Goal: Task Accomplishment & Management: Use online tool/utility

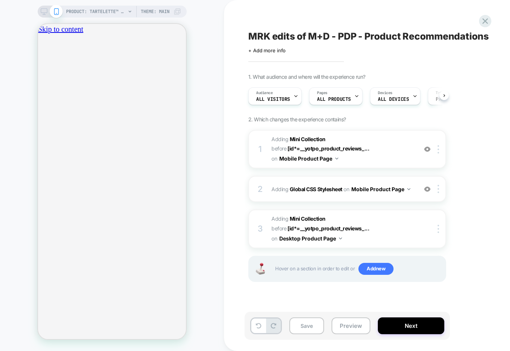
scroll to position [0, 0]
click at [351, 328] on button "Preview" at bounding box center [351, 326] width 39 height 17
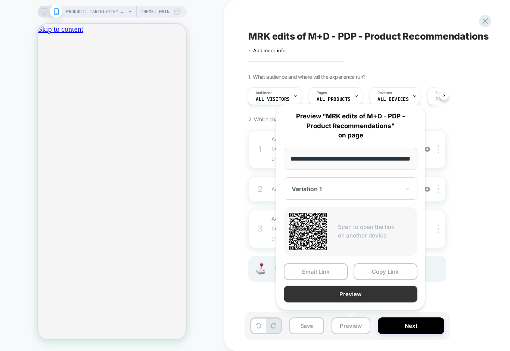
scroll to position [0, 0]
click at [339, 291] on button "Preview" at bounding box center [351, 294] width 134 height 17
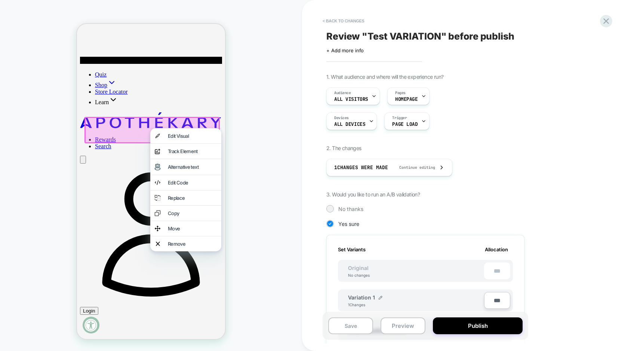
click at [612, 19] on div "< Back to changes Review " Test VARIATION " before publish Click to edit experi…" at bounding box center [466, 175] width 329 height 351
click at [608, 20] on icon at bounding box center [606, 21] width 10 height 10
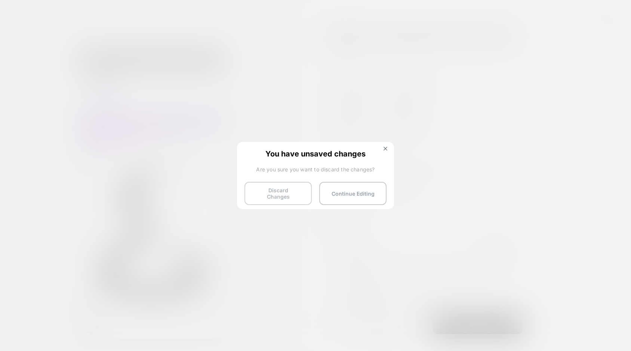
click at [275, 185] on button "Discard Changes" at bounding box center [277, 193] width 67 height 23
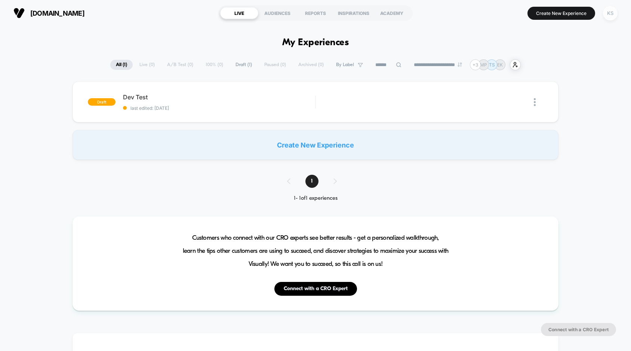
click at [609, 16] on div "KS" at bounding box center [610, 13] width 15 height 15
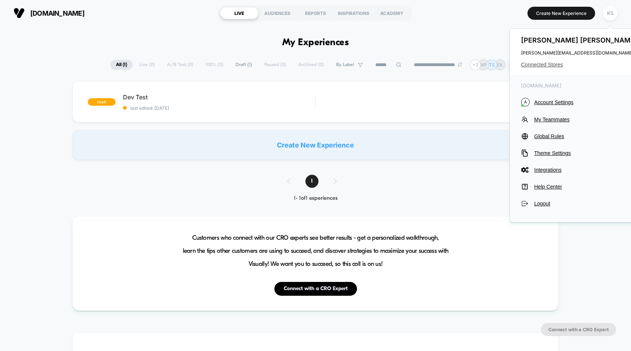
click at [545, 66] on span "Connected Stores" at bounding box center [580, 65] width 118 height 6
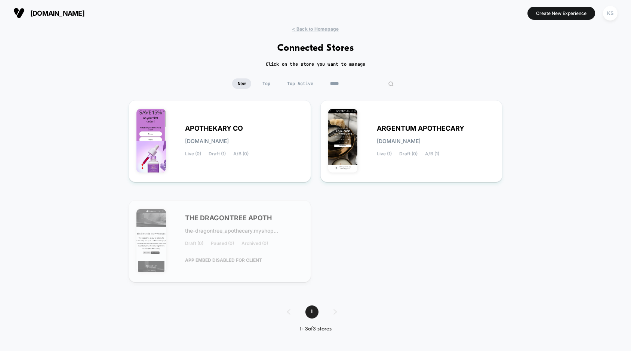
click at [358, 85] on input "*****" at bounding box center [361, 83] width 75 height 10
click at [336, 85] on input "*****" at bounding box center [361, 83] width 75 height 10
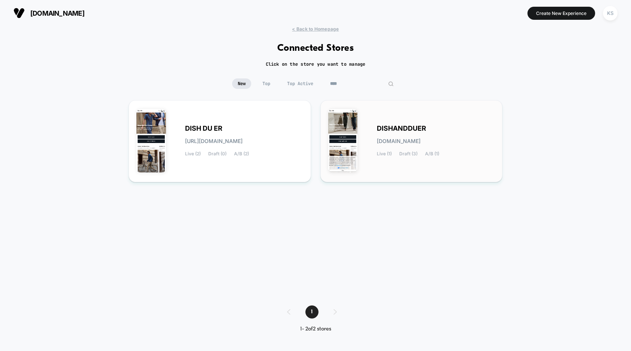
type input "****"
click at [349, 144] on img at bounding box center [343, 141] width 30 height 64
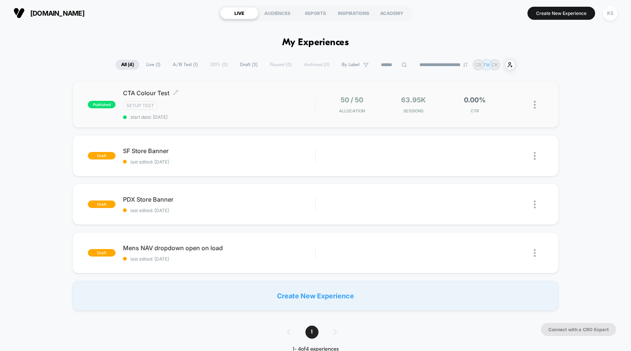
click at [191, 102] on div "SETUP TEST" at bounding box center [219, 105] width 192 height 9
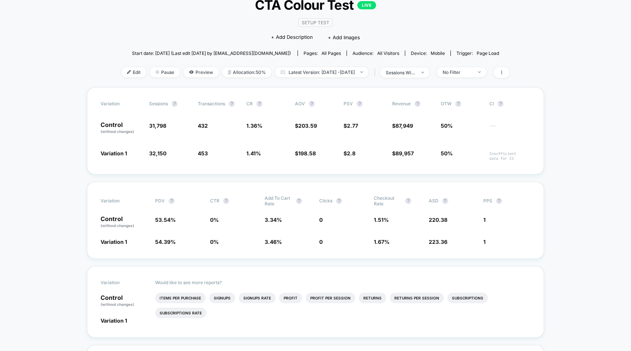
scroll to position [55, 0]
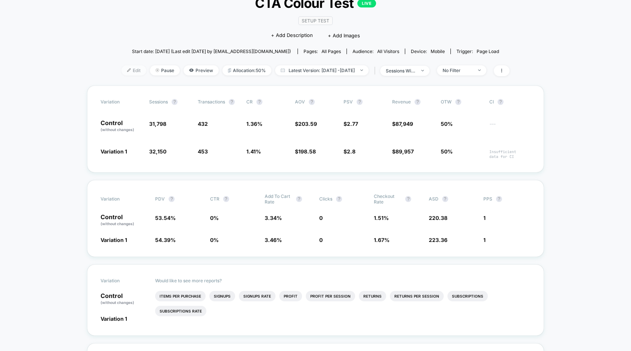
click at [121, 70] on span "Edit" at bounding box center [133, 70] width 25 height 10
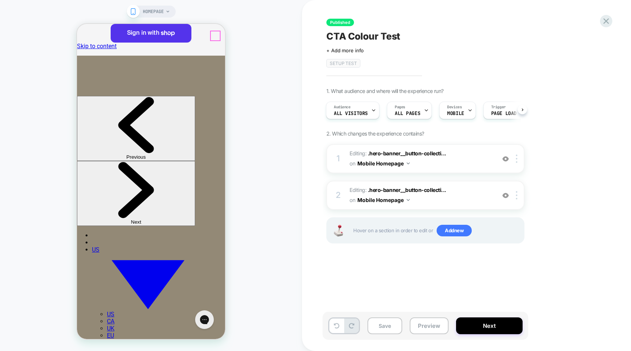
drag, startPoint x: 302, startPoint y: 60, endPoint x: 214, endPoint y: 36, distance: 91.4
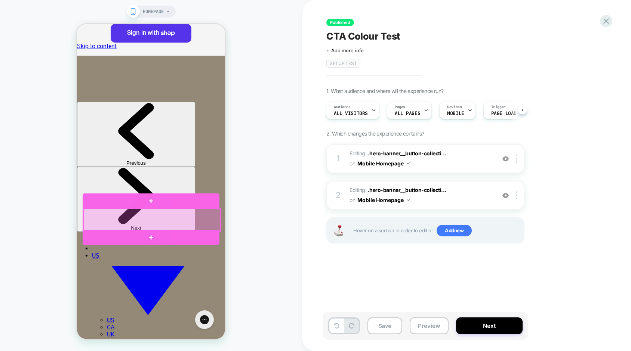
click at [196, 221] on div at bounding box center [151, 220] width 137 height 22
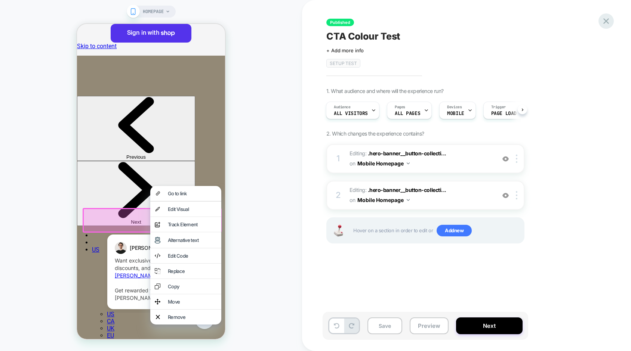
click at [603, 23] on icon at bounding box center [606, 21] width 6 height 6
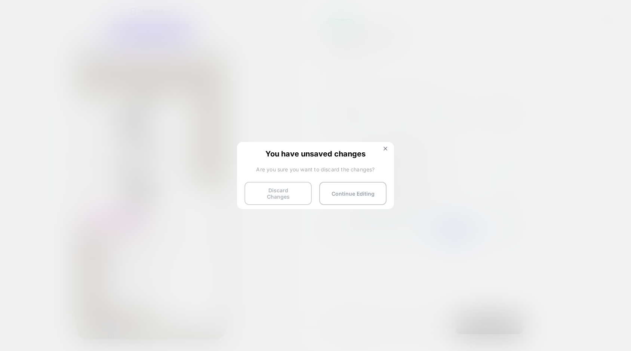
click at [279, 195] on button "Discard Changes" at bounding box center [277, 193] width 67 height 23
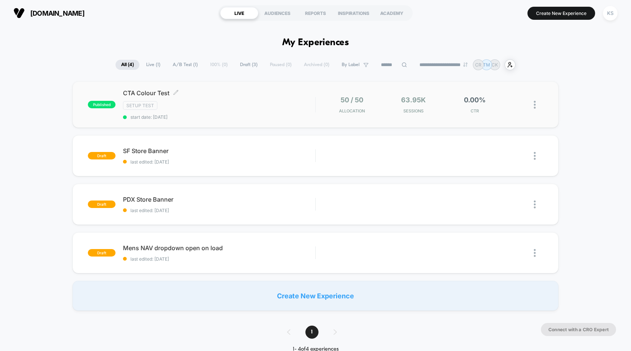
click at [200, 109] on div "SETUP TEST" at bounding box center [219, 105] width 192 height 9
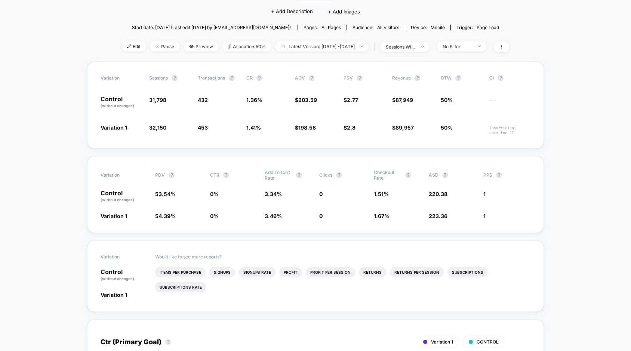
scroll to position [81, 0]
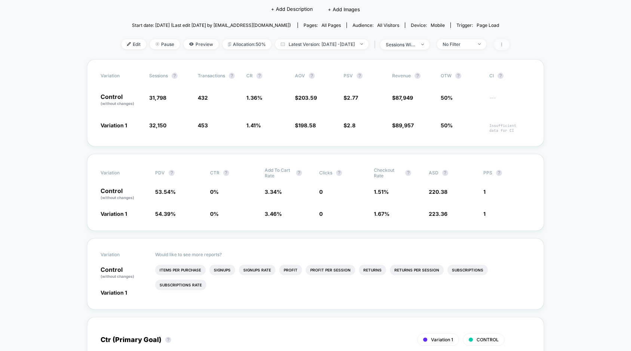
click at [504, 43] on icon at bounding box center [501, 44] width 4 height 4
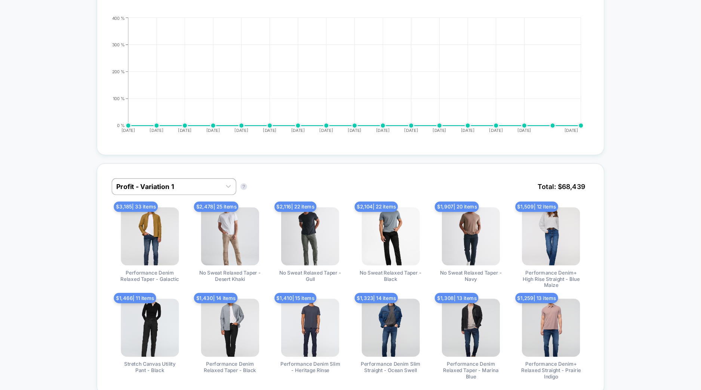
scroll to position [430, 0]
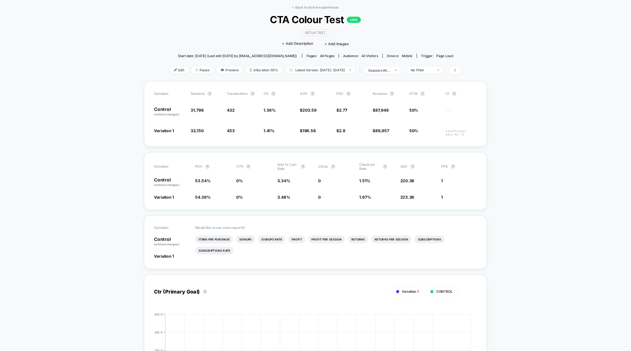
scroll to position [0, 0]
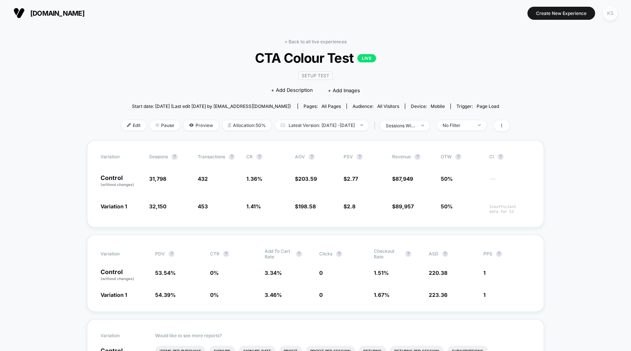
click at [609, 14] on div "KS" at bounding box center [610, 13] width 15 height 15
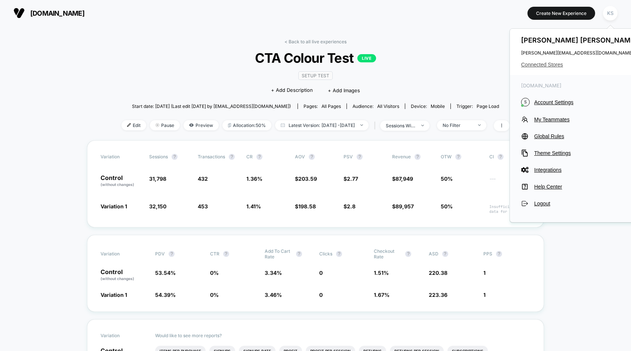
click at [549, 64] on span "Connected Stores" at bounding box center [580, 65] width 118 height 6
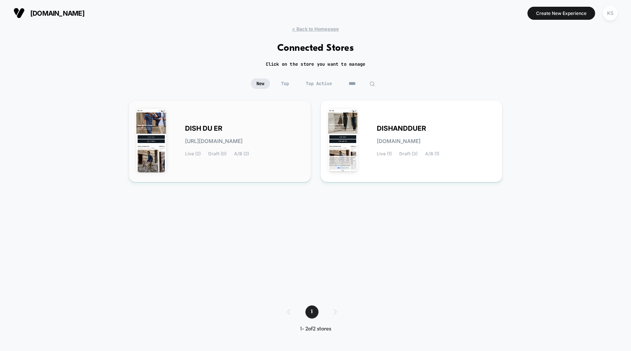
click at [203, 127] on span "DISH DU ER" at bounding box center [203, 128] width 37 height 5
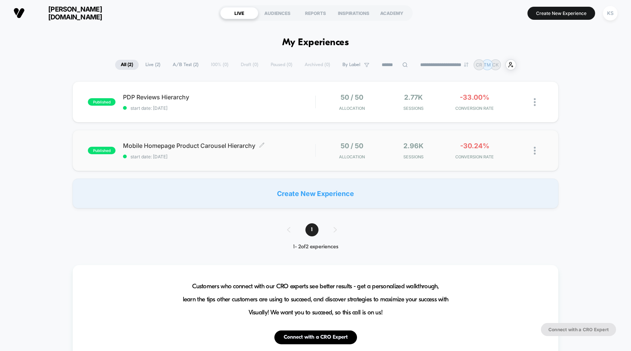
click at [153, 146] on span "Mobile Homepage Product Carousel Hierarchy Click to edit experience details" at bounding box center [219, 145] width 192 height 7
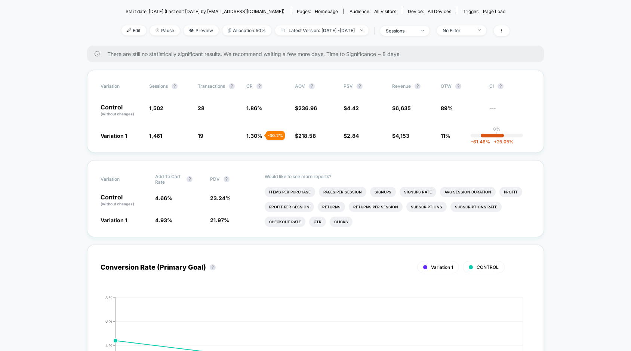
scroll to position [81, 0]
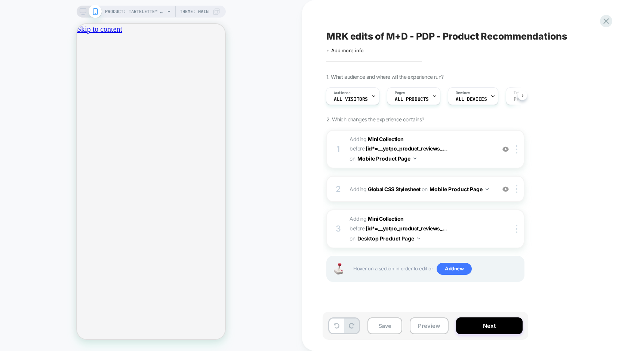
scroll to position [0, 132]
click at [80, 70] on icon "close" at bounding box center [80, 70] width 0 height 0
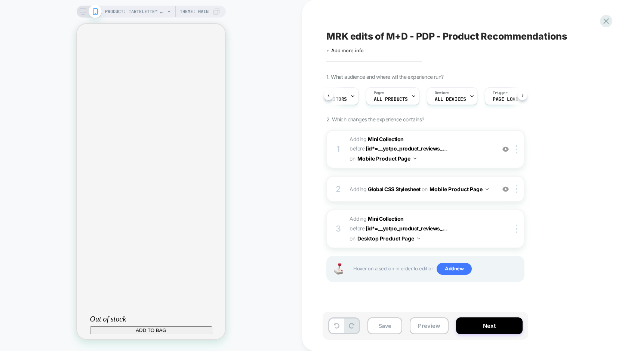
click at [80, 12] on icon at bounding box center [83, 11] width 7 height 7
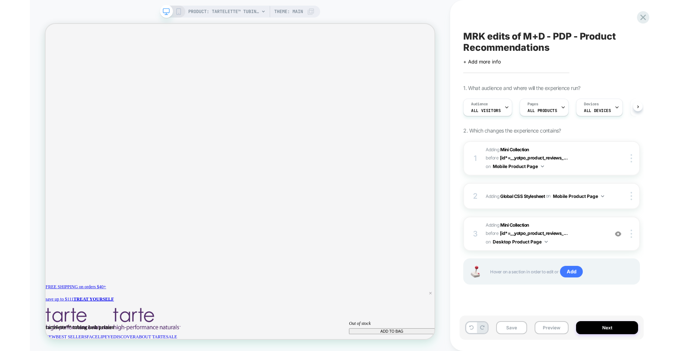
scroll to position [0, 0]
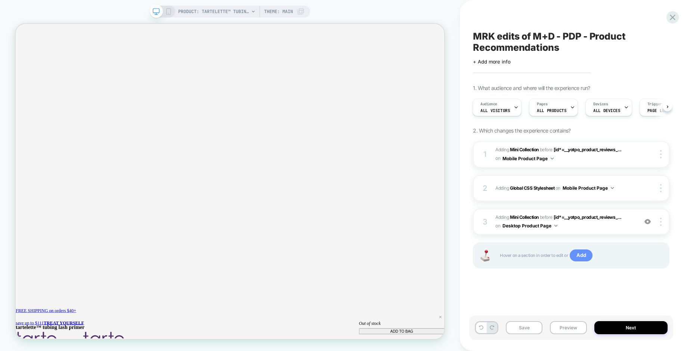
click at [585, 256] on span "Add" at bounding box center [581, 256] width 23 height 12
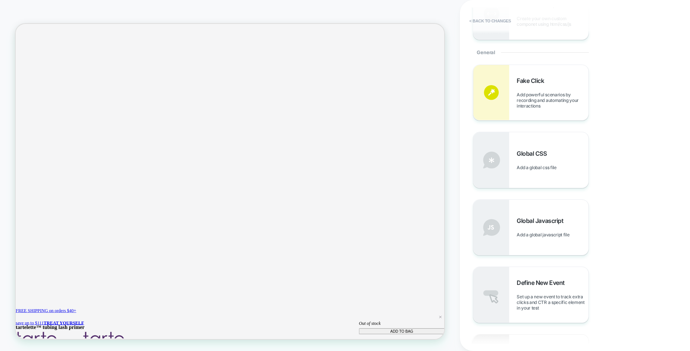
scroll to position [273, 0]
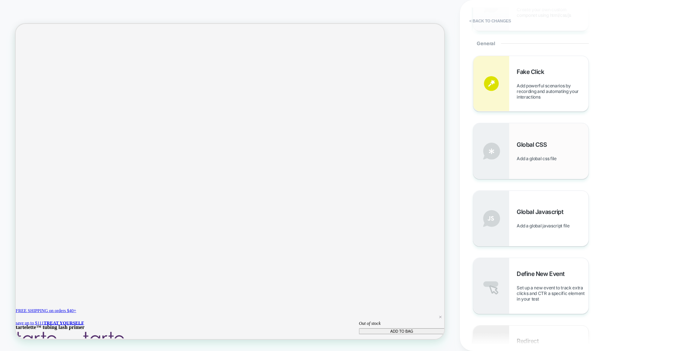
click at [533, 160] on span "Add a global css file" at bounding box center [538, 159] width 43 height 6
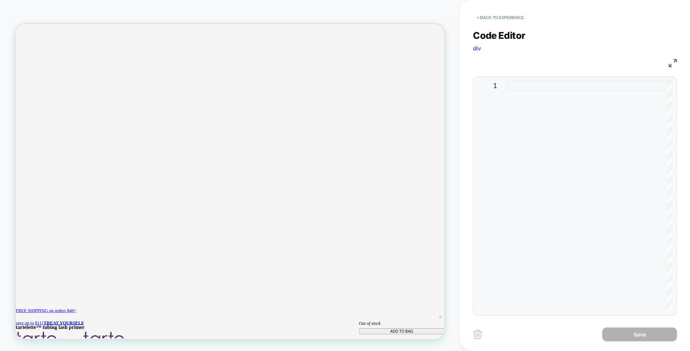
click at [515, 89] on div at bounding box center [590, 196] width 166 height 231
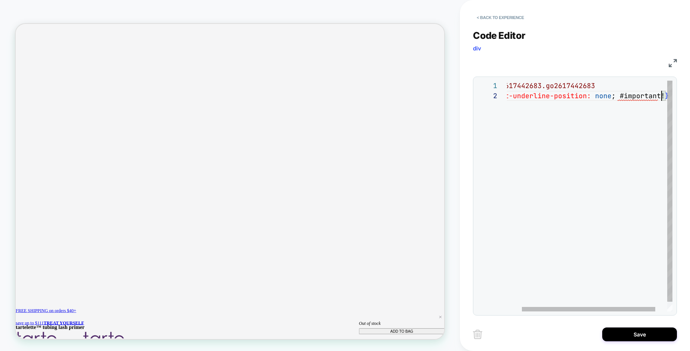
scroll to position [10, 173]
click at [560, 97] on div ".go2617442683.go2617442683 { text-underline-position: none ; #important! }" at bounding box center [606, 201] width 199 height 241
drag, startPoint x: 603, startPoint y: 97, endPoint x: 531, endPoint y: 93, distance: 72.2
click at [531, 93] on div ".go2617442683.go2617442683 { text-underline-position: none ; #important! }" at bounding box center [606, 201] width 199 height 241
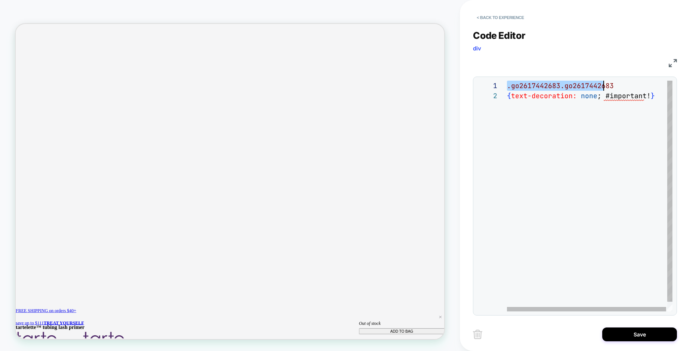
scroll to position [0, 105]
drag, startPoint x: 509, startPoint y: 84, endPoint x: 614, endPoint y: 86, distance: 105.0
click at [614, 86] on div ".go2617442683.go2617442683 { text-decoration: none ; #important! }" at bounding box center [590, 201] width 167 height 241
drag, startPoint x: 656, startPoint y: 96, endPoint x: 482, endPoint y: 82, distance: 174.3
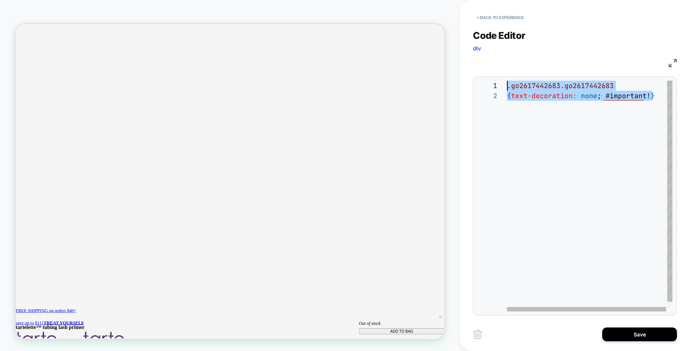
click at [507, 82] on div ".go2617442683.go2617442683 { text-decoration: none ; #important! }" at bounding box center [590, 201] width 167 height 241
type textarea "**********"
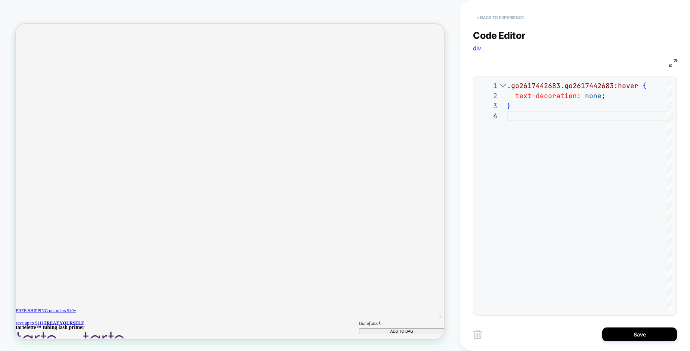
click at [486, 19] on button "< Back to experience" at bounding box center [500, 18] width 55 height 12
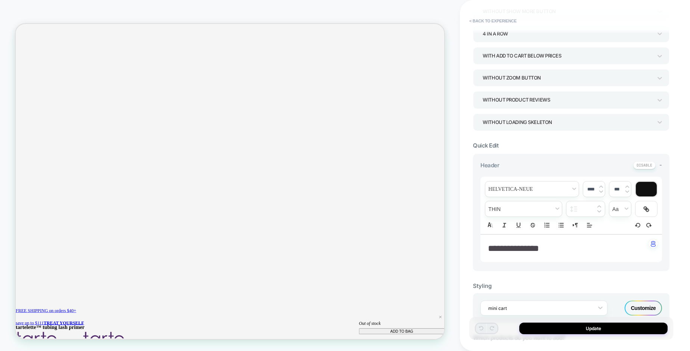
scroll to position [0, 0]
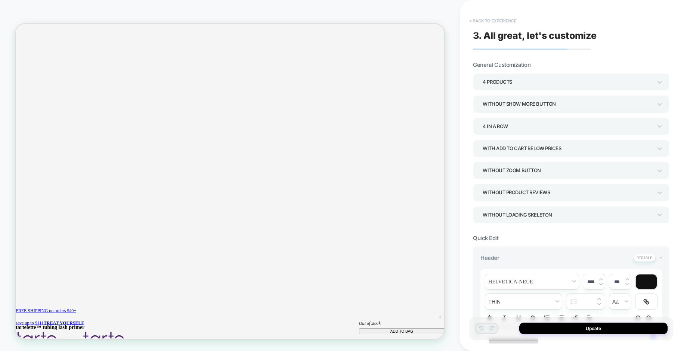
click at [482, 22] on button "< Back to experience" at bounding box center [493, 21] width 55 height 12
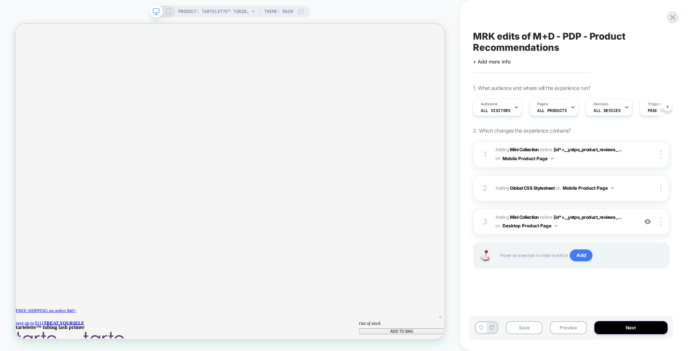
scroll to position [0, 0]
click at [630, 222] on img at bounding box center [647, 222] width 6 height 6
click at [577, 257] on span "Add" at bounding box center [581, 256] width 23 height 12
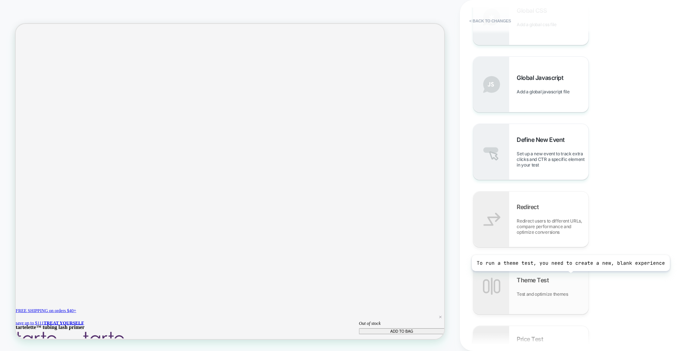
scroll to position [357, 0]
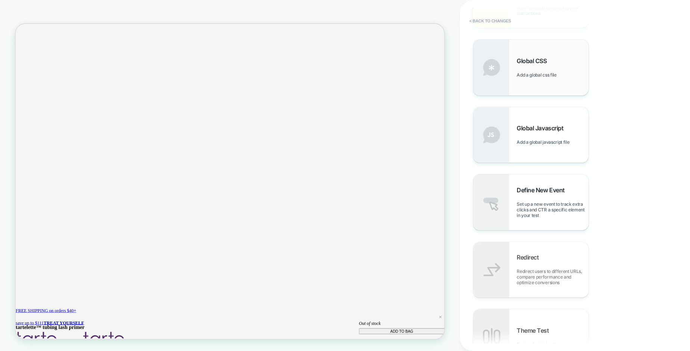
click at [537, 68] on div "Global CSS Add a global css file" at bounding box center [553, 67] width 72 height 21
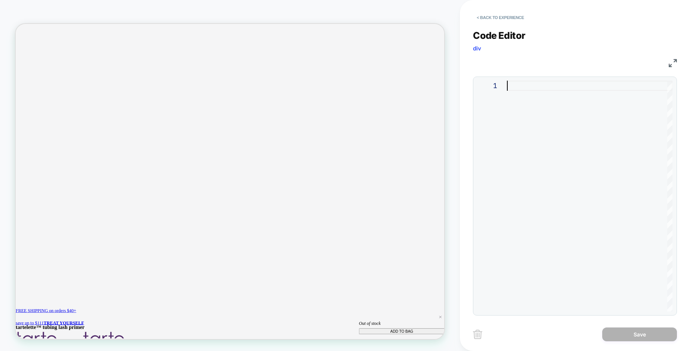
click at [524, 86] on div at bounding box center [590, 196] width 166 height 231
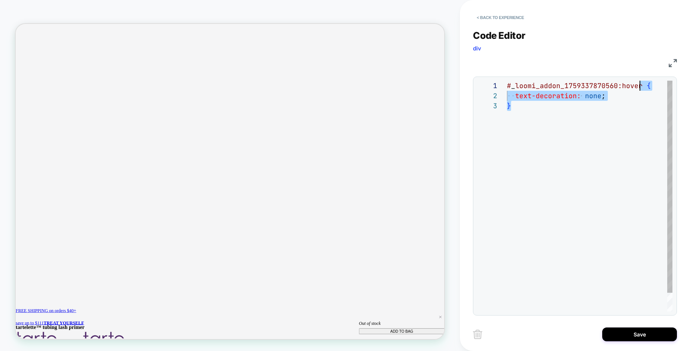
scroll to position [0, 137]
drag, startPoint x: 524, startPoint y: 108, endPoint x: 644, endPoint y: 84, distance: 122.7
click at [630, 84] on div "# _ loomi_addon_1759337870560:hover { text-decoration: none ; }" at bounding box center [590, 206] width 166 height 251
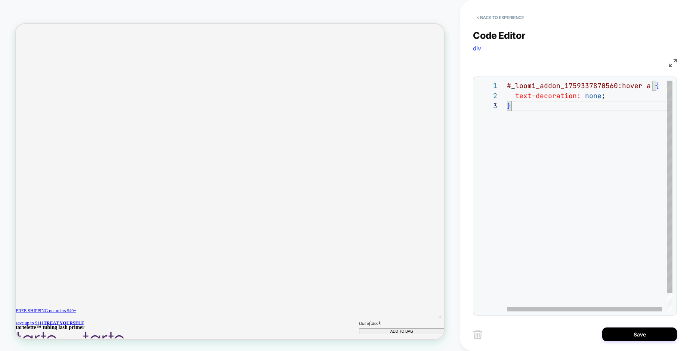
click at [541, 169] on div "# _ loomi_addon_1759337870560:hover a { text-decoration: none ; }" at bounding box center [592, 206] width 171 height 251
click at [506, 105] on div at bounding box center [492, 106] width 30 height 10
click at [507, 106] on div "# _ loomi_addon_1759337870560:hover a { text-decoration: none ; }" at bounding box center [592, 206] width 171 height 251
type textarea "**********"
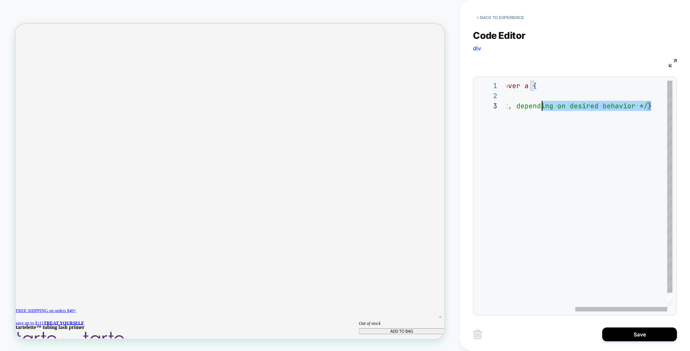
scroll to position [0, 0]
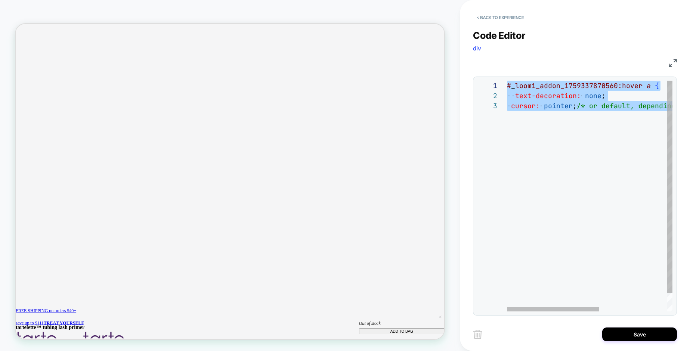
drag, startPoint x: 656, startPoint y: 107, endPoint x: 478, endPoint y: 78, distance: 180.2
click at [507, 81] on div "cursor: pointer ; /* or default, depending on desired behavior */ } text-decora…" at bounding box center [651, 206] width 288 height 251
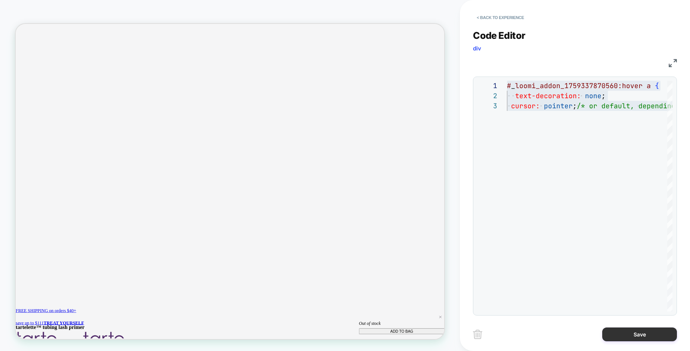
click at [630, 333] on button "Save" at bounding box center [639, 335] width 75 height 14
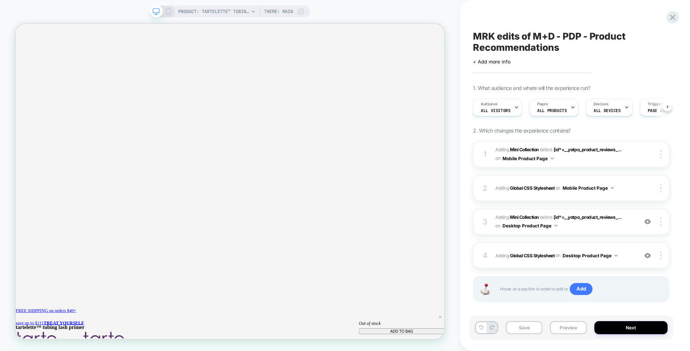
scroll to position [0, 0]
click at [565, 328] on button "Preview" at bounding box center [568, 327] width 37 height 13
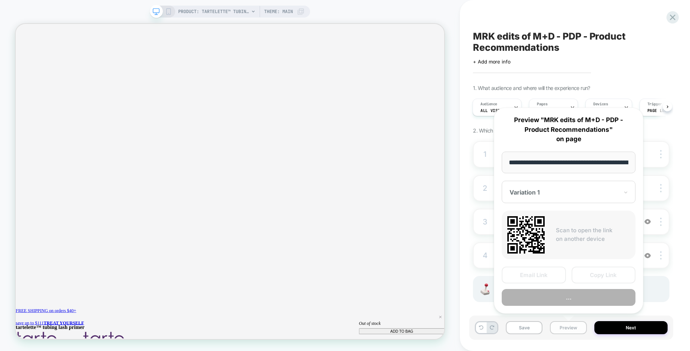
scroll to position [0, 133]
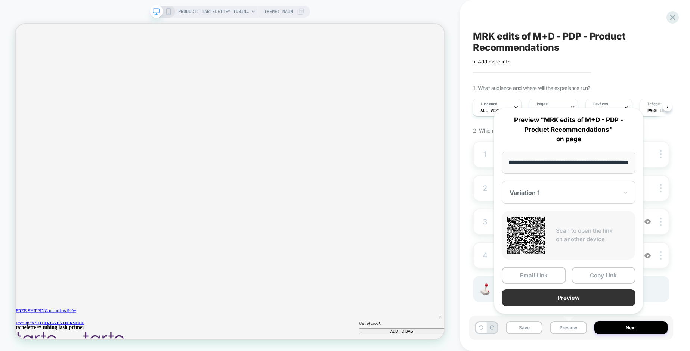
click at [568, 300] on button "Preview" at bounding box center [569, 298] width 134 height 17
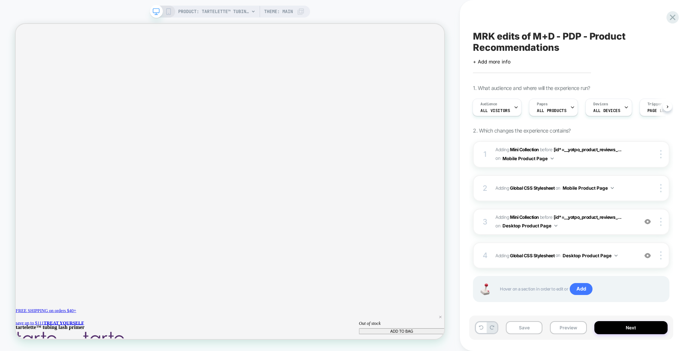
scroll to position [7, 0]
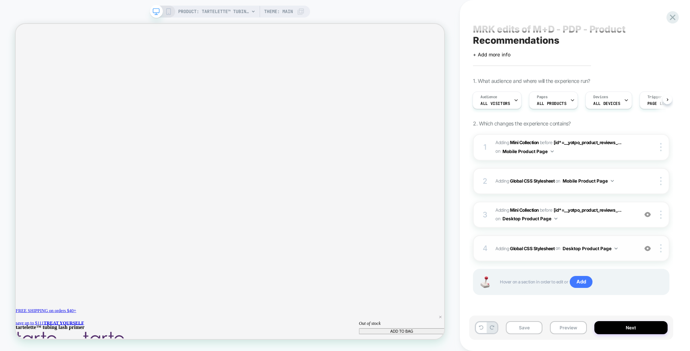
click at [498, 249] on span "Adding Global CSS Stylesheet on Desktop Product Page" at bounding box center [564, 248] width 139 height 9
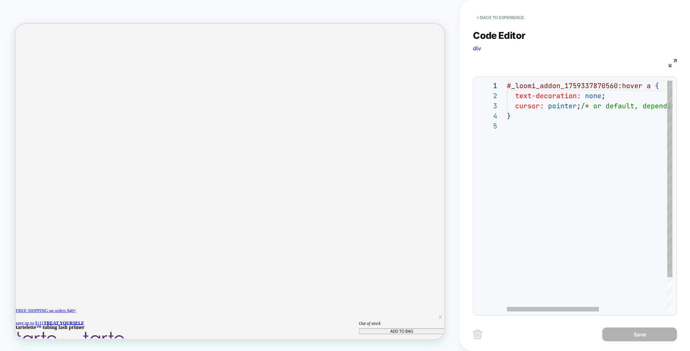
scroll to position [30, 4]
click at [513, 118] on div "# _ loomi_addon_1759337870560:hover a { text-decoration: none ; cursor: pointer…" at bounding box center [651, 216] width 288 height 271
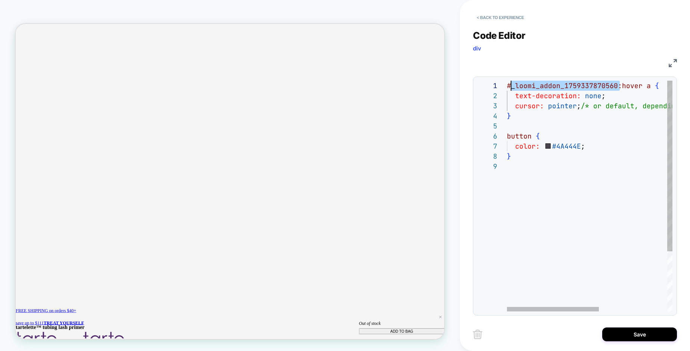
scroll to position [0, 0]
drag, startPoint x: 619, startPoint y: 86, endPoint x: 508, endPoint y: 86, distance: 111.7
click at [508, 86] on div "# _ loomi_addon_1759337870560:hover a { text-decoration: none ; cursor: pointer…" at bounding box center [651, 237] width 288 height 312
click at [507, 136] on div "# _ loomi_addon_1759337870560:hover a { text-decoration: none ; cursor: pointer…" at bounding box center [651, 237] width 288 height 312
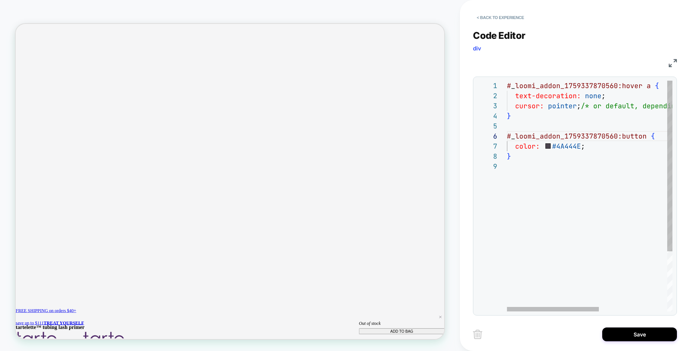
click at [563, 164] on div "# _ loomi_addon_1759337870560:hover a { text-decoration: none ; cursor: pointer…" at bounding box center [651, 237] width 288 height 312
drag, startPoint x: 510, startPoint y: 166, endPoint x: 506, endPoint y: 137, distance: 29.8
click at [507, 137] on div "# _ loomi_addon_1759337870560:hover a { text-decoration: none ; cursor: pointer…" at bounding box center [651, 237] width 288 height 312
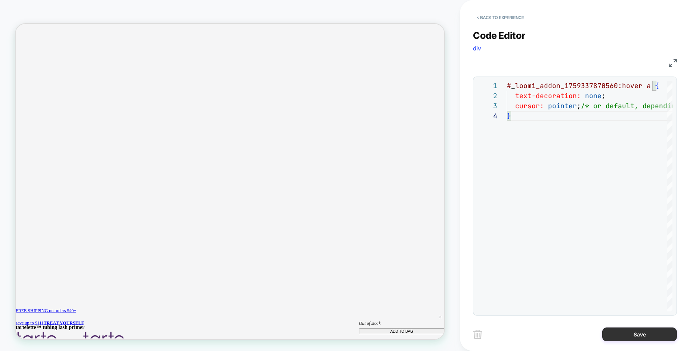
type textarea "**********"
click at [630, 334] on button "Save" at bounding box center [639, 335] width 75 height 14
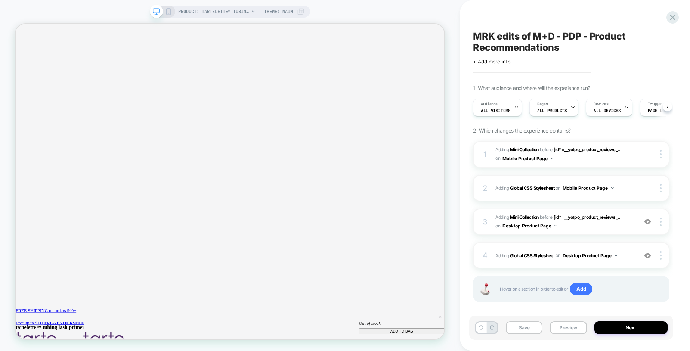
scroll to position [0, 0]
click at [563, 226] on span "#_loomi_addon_1759337870560 Adding Mini Collection BEFORE [id*=__yotpo_product_…" at bounding box center [564, 222] width 139 height 18
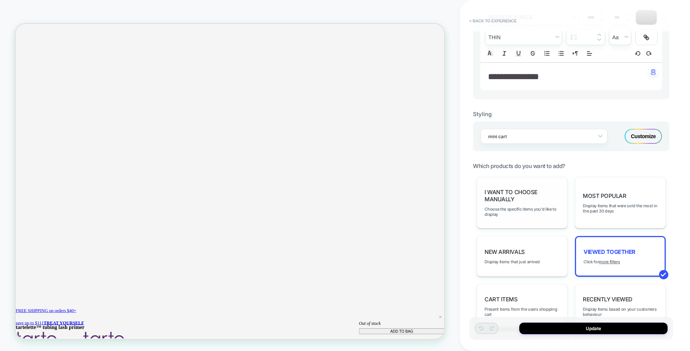
scroll to position [231, 0]
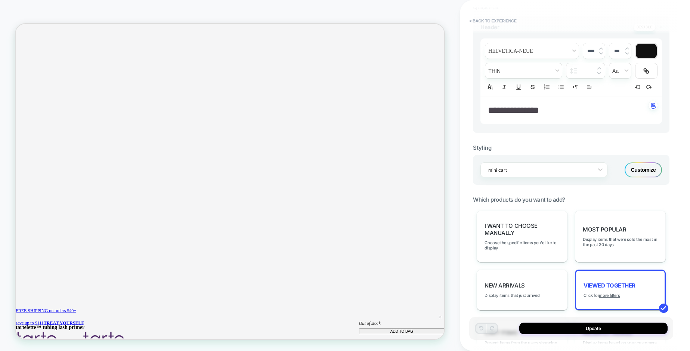
click at [630, 171] on div "Customize" at bounding box center [643, 170] width 37 height 15
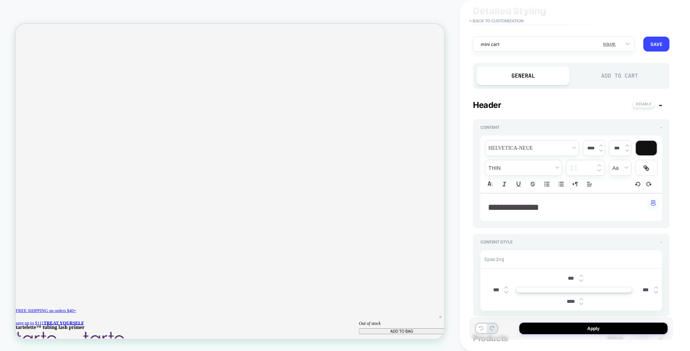
scroll to position [25, 0]
click at [600, 76] on div "Add to Cart" at bounding box center [619, 75] width 93 height 19
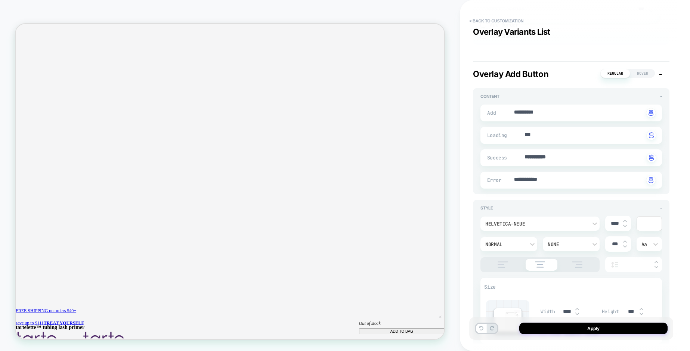
scroll to position [2373, 0]
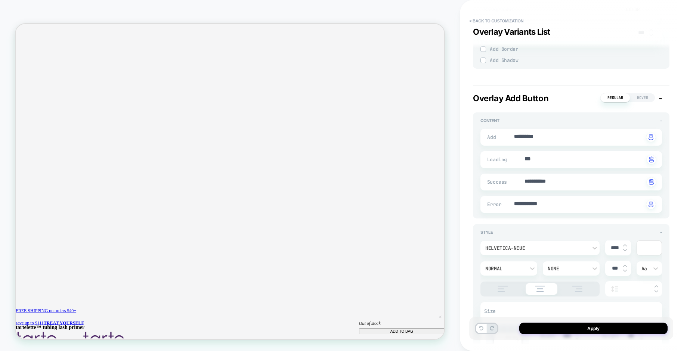
click at [630, 95] on span "Hover" at bounding box center [642, 97] width 25 height 9
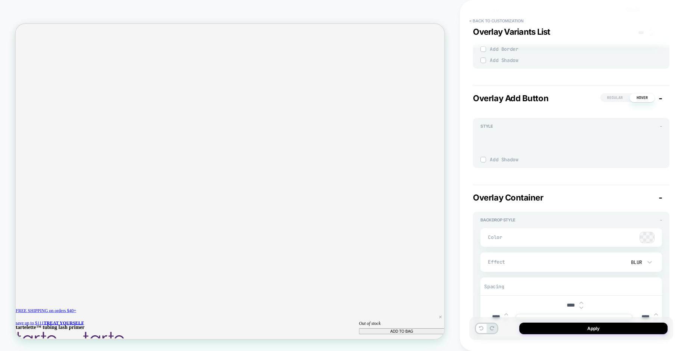
click at [618, 98] on span "Regular" at bounding box center [614, 97] width 29 height 9
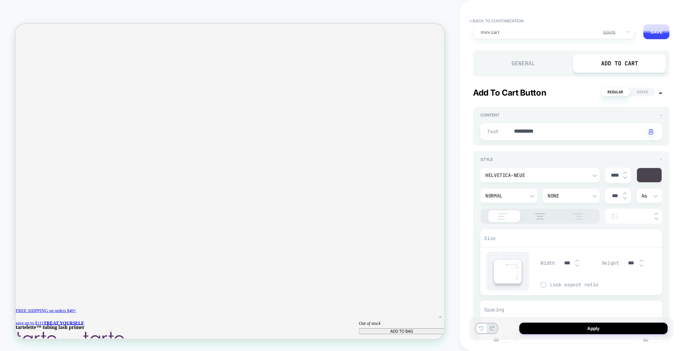
scroll to position [0, 0]
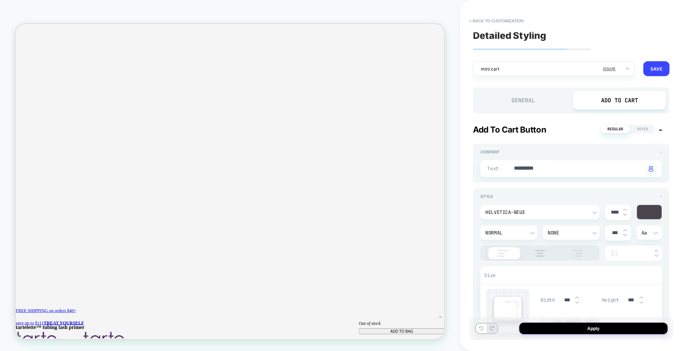
click at [630, 129] on span "Hover" at bounding box center [642, 129] width 25 height 9
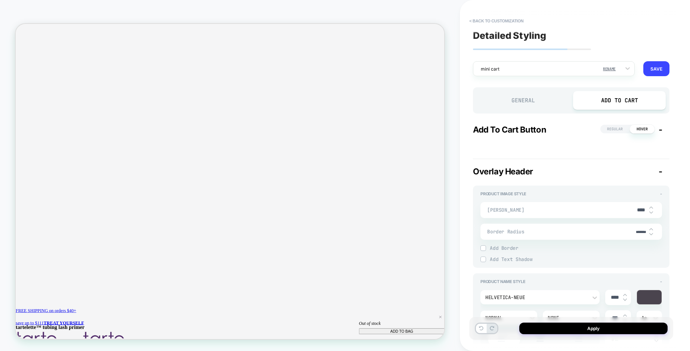
click at [615, 128] on span "Regular" at bounding box center [614, 129] width 29 height 9
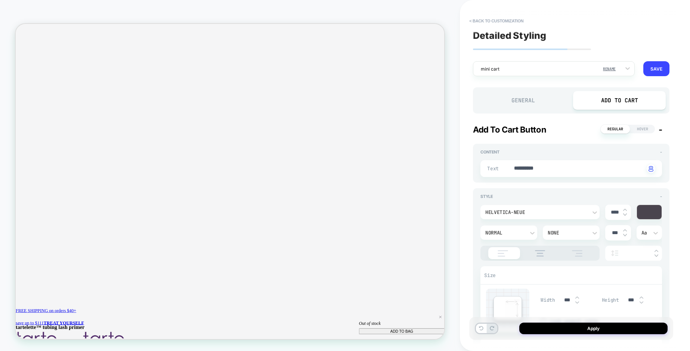
click at [630, 128] on span "Hover" at bounding box center [642, 129] width 25 height 9
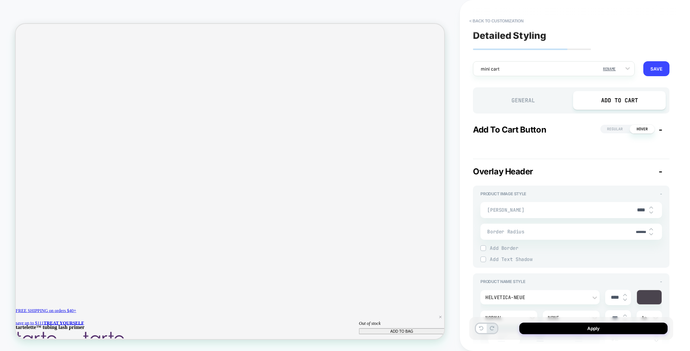
click at [616, 131] on span "Regular" at bounding box center [614, 129] width 29 height 9
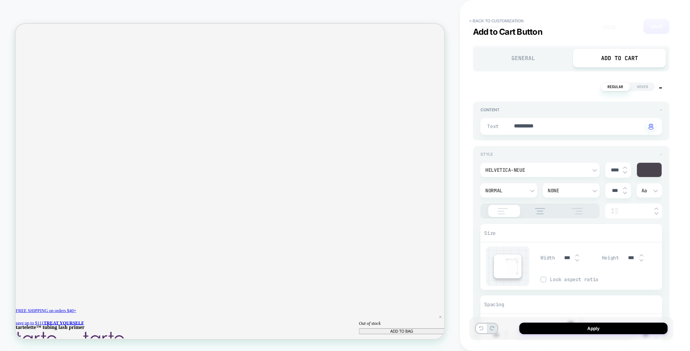
scroll to position [13, 0]
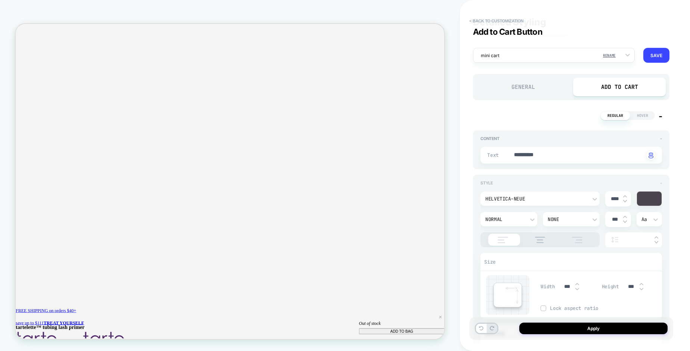
type textarea "*"
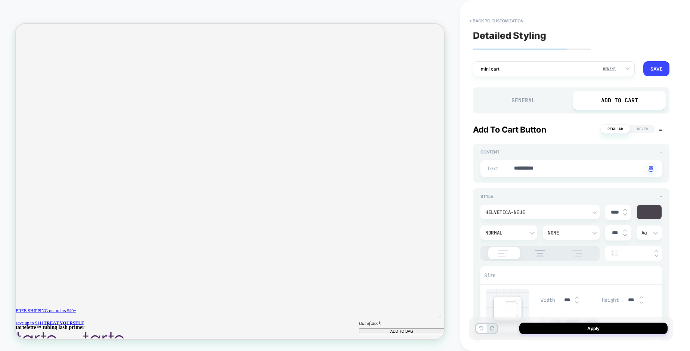
click at [630, 126] on span "Hover" at bounding box center [642, 129] width 25 height 9
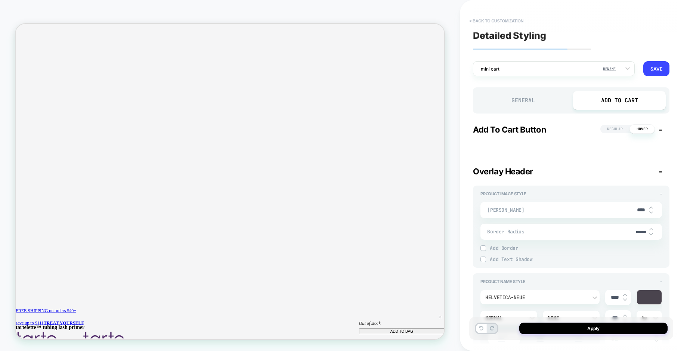
click at [512, 21] on button "< Back to customization" at bounding box center [497, 21] width 62 height 12
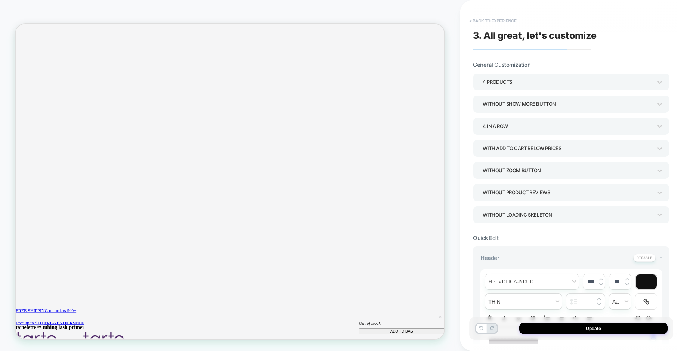
click at [511, 21] on button "< Back to experience" at bounding box center [493, 21] width 55 height 12
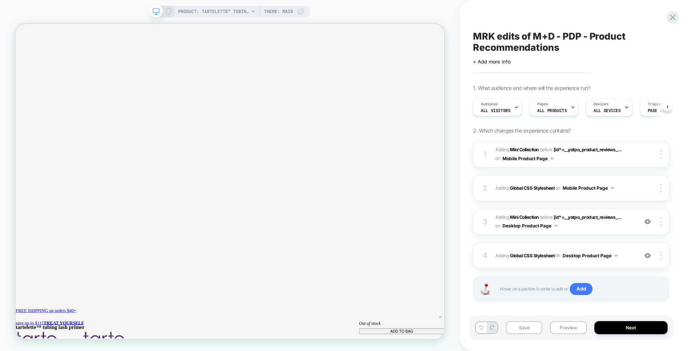
scroll to position [0, 0]
click at [503, 260] on span "Adding Global CSS Stylesheet on Desktop Product Page" at bounding box center [564, 255] width 139 height 9
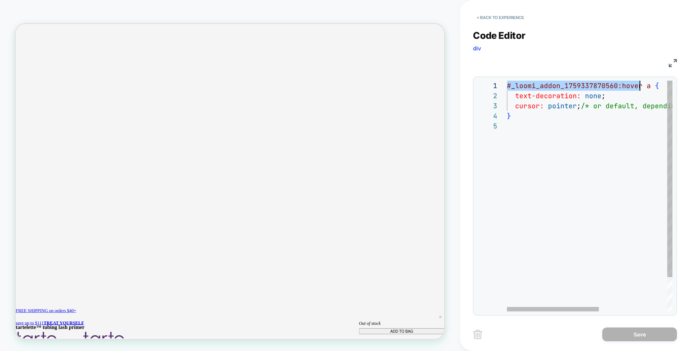
scroll to position [0, 133]
drag, startPoint x: 508, startPoint y: 86, endPoint x: 641, endPoint y: 86, distance: 133.8
click at [630, 86] on div "# _ loomi_addon_1759337870560:hover a { text-decoration: none ; cursor: pointer…" at bounding box center [651, 216] width 288 height 271
click at [528, 127] on div "# _ loomi_addon_1759337870560:hover a { text-decoration: none ; cursor: pointer…" at bounding box center [651, 216] width 288 height 271
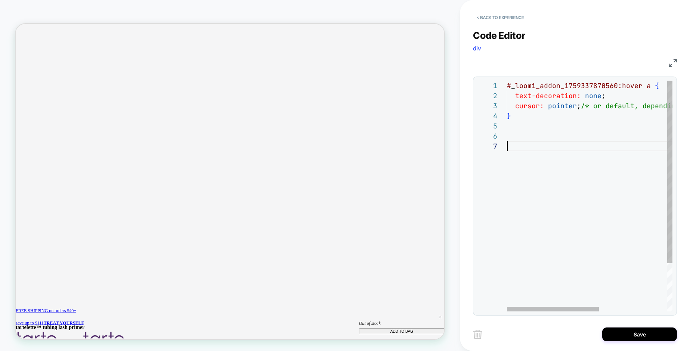
scroll to position [91, 4]
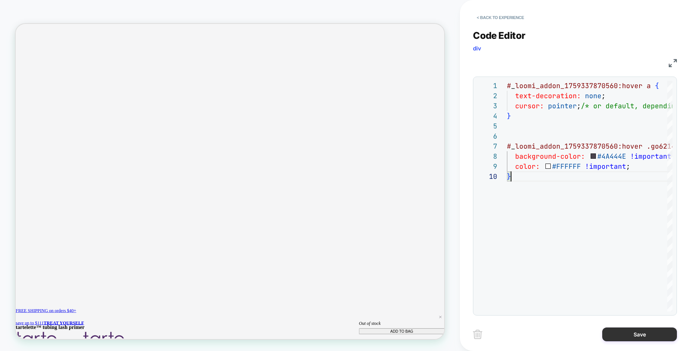
type textarea "**********"
click at [616, 335] on button "Save" at bounding box center [639, 335] width 75 height 14
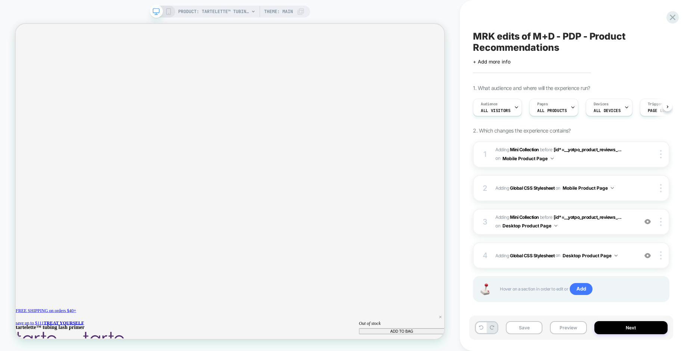
scroll to position [0, 0]
click at [564, 328] on button "Preview" at bounding box center [568, 327] width 37 height 13
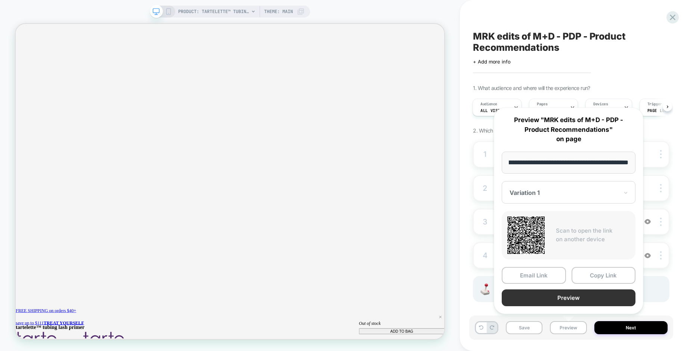
scroll to position [0, 0]
click at [562, 297] on button "Preview" at bounding box center [569, 298] width 134 height 17
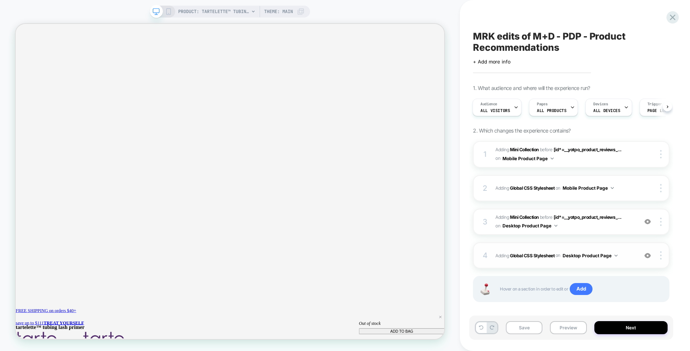
click at [501, 254] on span "Adding Global CSS Stylesheet on Desktop Product Page" at bounding box center [564, 255] width 139 height 9
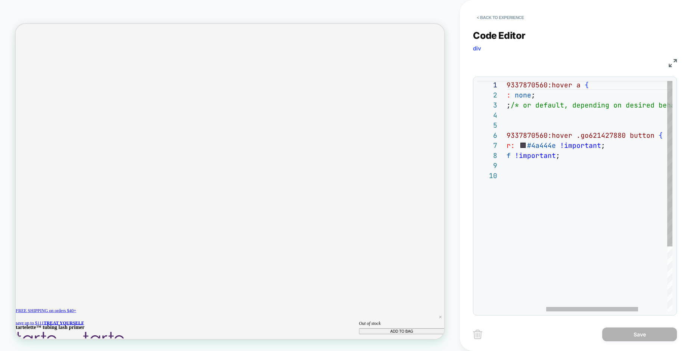
scroll to position [91, 0]
click at [507, 177] on div "# _ loomi_addon_1759337870560:hover a { text-decoration: none ; cursor: pointer…" at bounding box center [581, 241] width 288 height 322
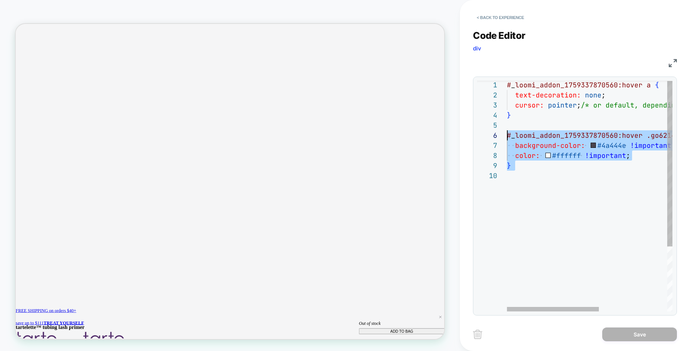
scroll to position [50, 0]
drag, startPoint x: 519, startPoint y: 177, endPoint x: 500, endPoint y: 137, distance: 44.0
click at [507, 137] on div "# _ loomi_addon_1759337870560:hover a { text-decoration: none ; cursor: pointer…" at bounding box center [651, 241] width 288 height 322
type textarea "**********"
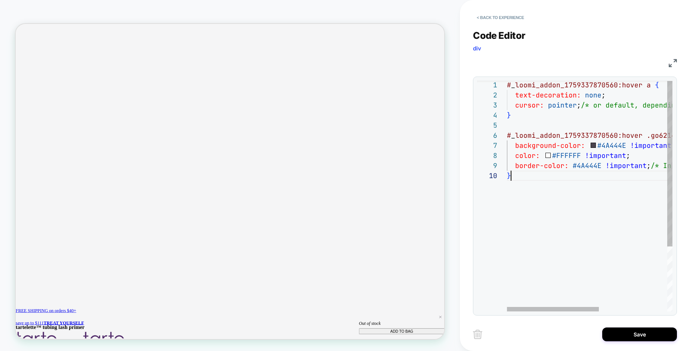
scroll to position [91, 4]
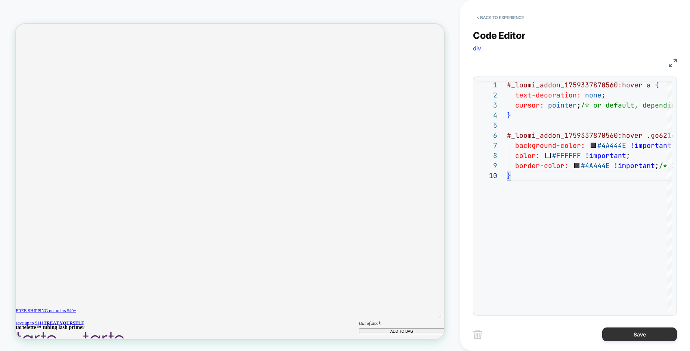
click at [625, 337] on button "Save" at bounding box center [639, 335] width 75 height 14
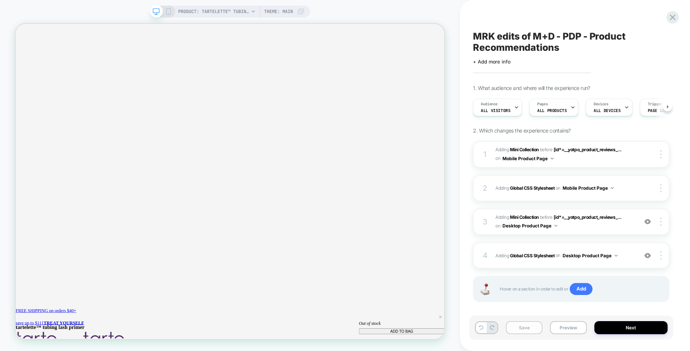
scroll to position [0, 0]
click at [562, 325] on button "Preview" at bounding box center [568, 327] width 37 height 13
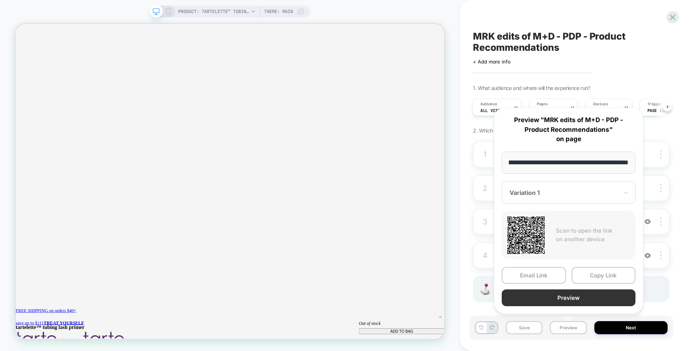
scroll to position [0, 0]
click at [540, 301] on button "Preview" at bounding box center [569, 298] width 134 height 17
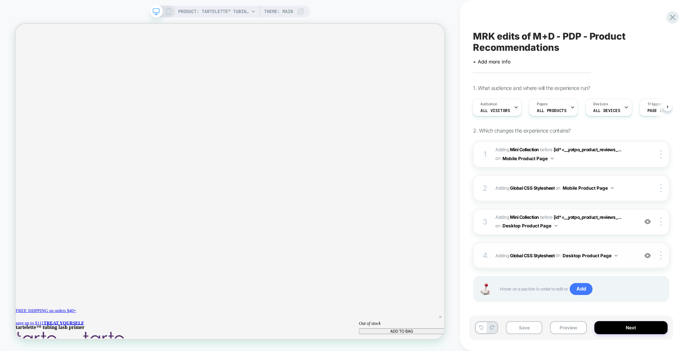
click at [497, 257] on span "Adding Global CSS Stylesheet on Desktop Product Page" at bounding box center [564, 255] width 139 height 9
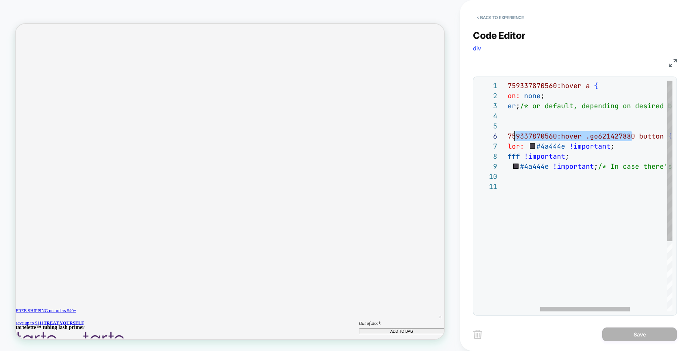
scroll to position [50, 0]
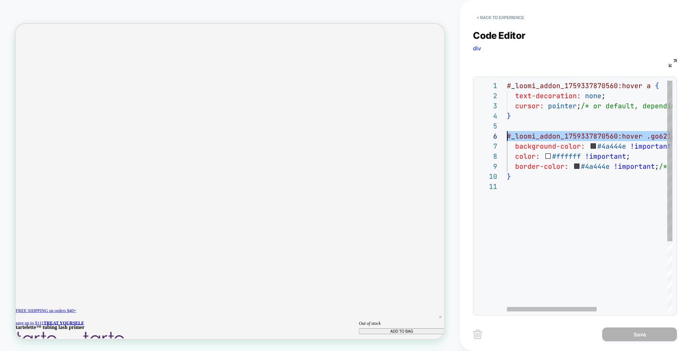
drag, startPoint x: 631, startPoint y: 137, endPoint x: 494, endPoint y: 140, distance: 137.2
click at [507, 140] on div "# _ loomi_addon_1759337870560:hover a { text-decoration: none ; cursor: pointer…" at bounding box center [655, 247] width 296 height 332
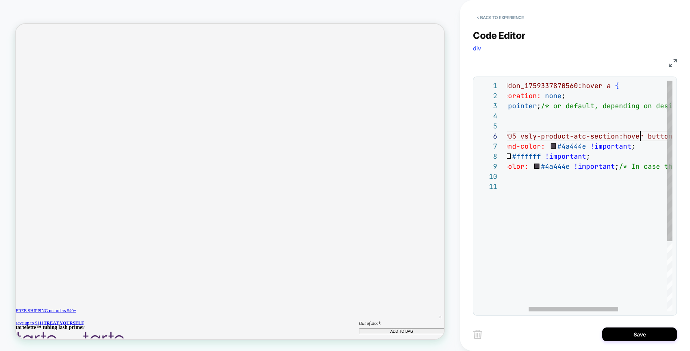
scroll to position [50, 173]
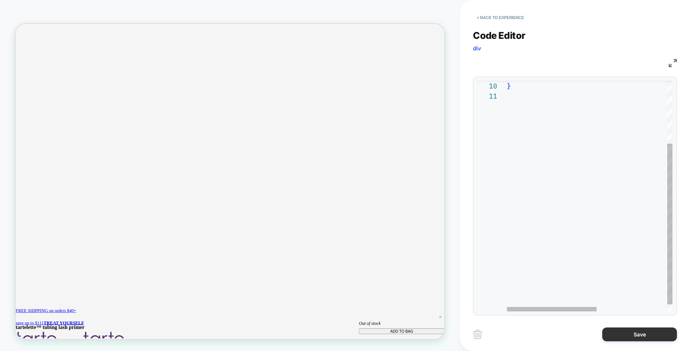
type textarea "**********"
click at [619, 333] on button "Save" at bounding box center [639, 335] width 75 height 14
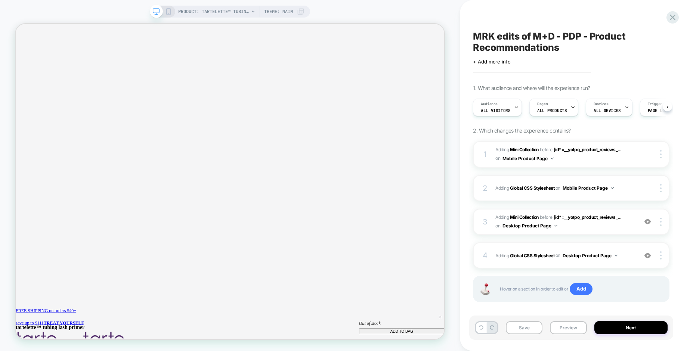
scroll to position [0, 0]
click at [562, 328] on button "Preview" at bounding box center [568, 327] width 37 height 13
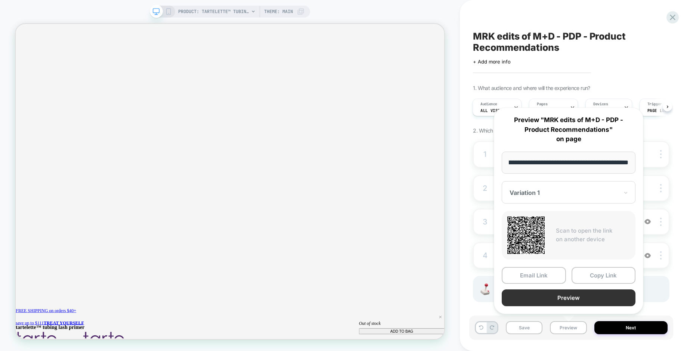
scroll to position [0, 0]
click at [532, 301] on button "Preview" at bounding box center [569, 298] width 134 height 17
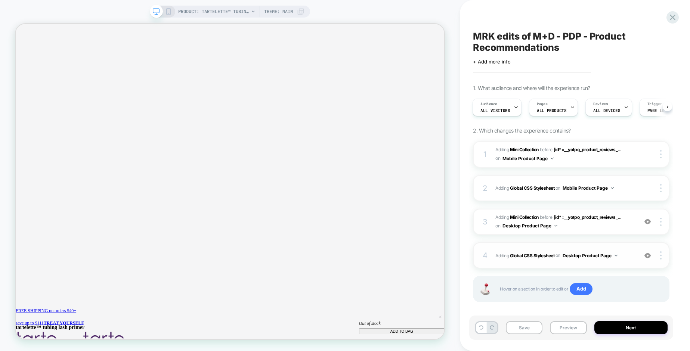
click at [497, 258] on span "Adding Global CSS Stylesheet on Desktop Product Page" at bounding box center [564, 255] width 139 height 9
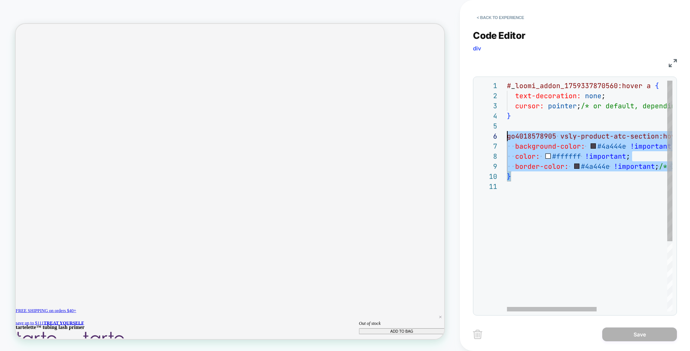
scroll to position [50, 0]
drag, startPoint x: 529, startPoint y: 181, endPoint x: 500, endPoint y: 136, distance: 54.2
click at [507, 136] on div "# _ loomi_addon_1759337870560:hover a { text-decoration: none ; cursor: pointer…" at bounding box center [655, 247] width 296 height 332
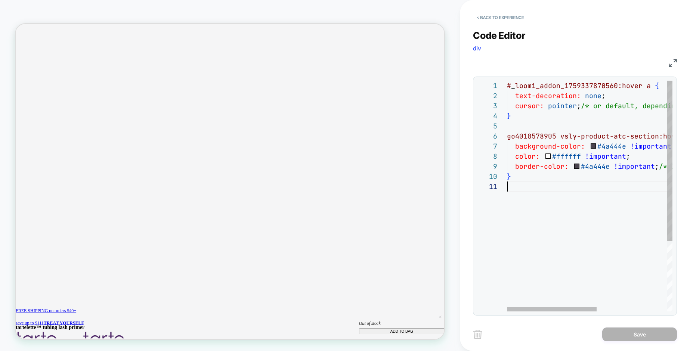
scroll to position [0, 0]
click at [538, 189] on div "# _ loomi_addon_1759337870560:hover a { text-decoration: none ; cursor: pointer…" at bounding box center [655, 247] width 296 height 332
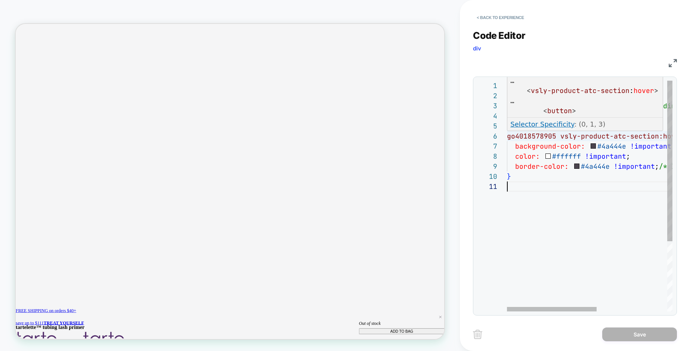
scroll to position [50, 0]
click at [508, 137] on div "# _ loomi_addon_1759337870560:hover a { text-decoration: none ; cursor: pointer…" at bounding box center [655, 247] width 296 height 332
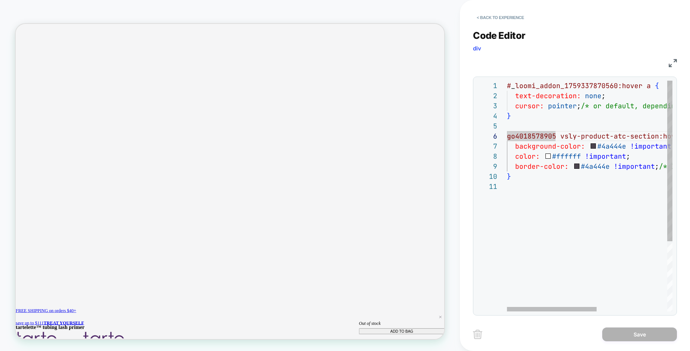
click at [508, 137] on div "# _ loomi_addon_1759337870560:hover a { text-decoration: none ; cursor: pointer…" at bounding box center [655, 247] width 296 height 332
type textarea "**********"
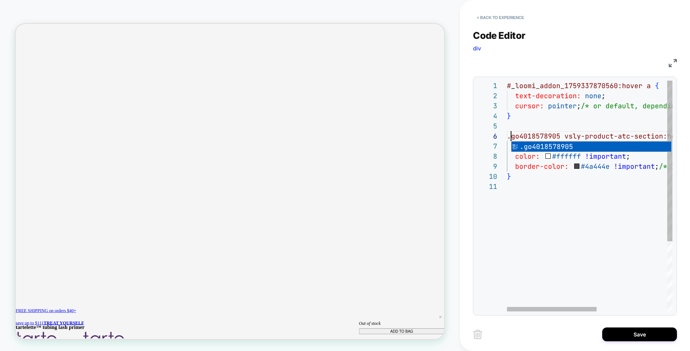
scroll to position [50, 4]
click at [552, 220] on div "# _ loomi_addon_1759337870560:hover a { text-decoration: none ; cursor: pointer…" at bounding box center [655, 247] width 296 height 332
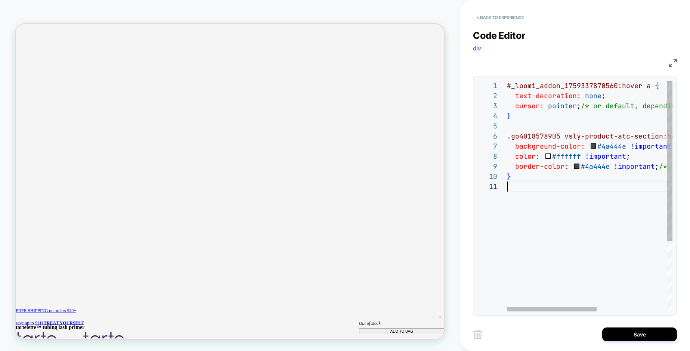
scroll to position [0, 0]
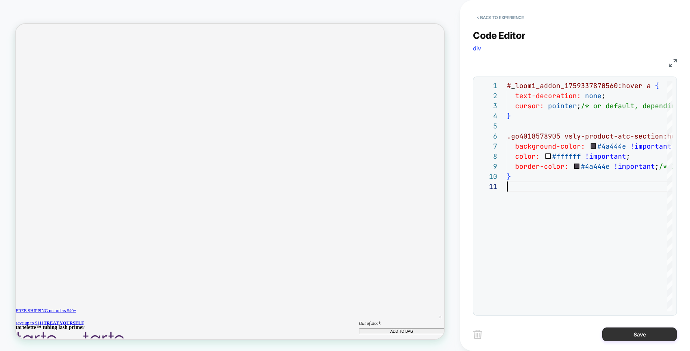
click at [630, 336] on button "Save" at bounding box center [639, 335] width 75 height 14
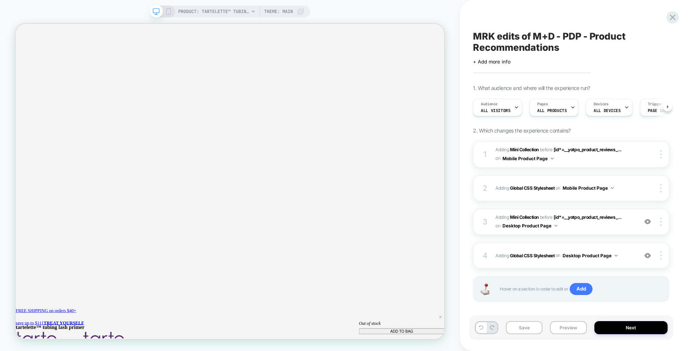
scroll to position [0, 0]
click at [563, 327] on button "Preview" at bounding box center [568, 327] width 37 height 13
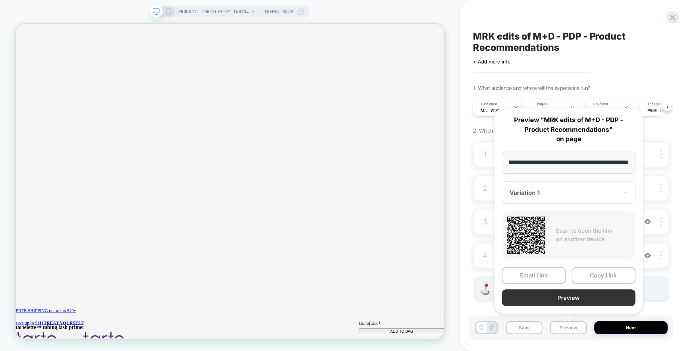
scroll to position [0, 0]
click at [544, 296] on button "Preview" at bounding box center [569, 298] width 134 height 17
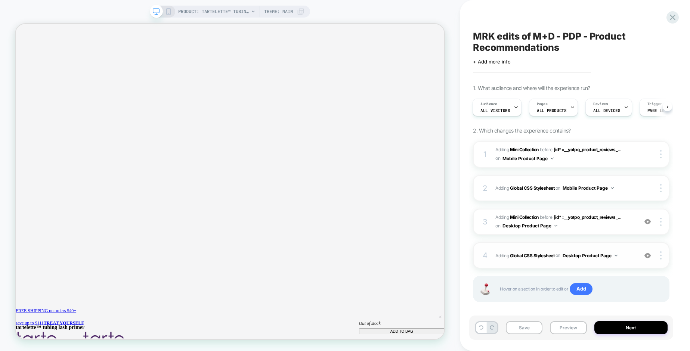
click at [500, 258] on span "Adding Global CSS Stylesheet on Desktop Product Page" at bounding box center [564, 255] width 139 height 9
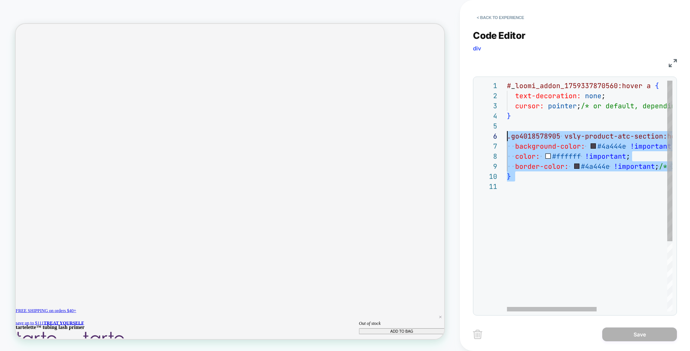
scroll to position [50, 0]
drag, startPoint x: 529, startPoint y: 182, endPoint x: 496, endPoint y: 137, distance: 55.8
click at [507, 137] on div "# _ loomi_addon_1759337870560:hover a { text-decoration: none ; cursor: pointer…" at bounding box center [655, 247] width 296 height 332
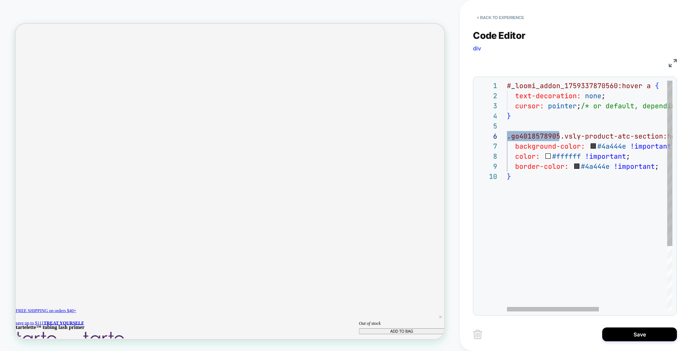
drag, startPoint x: 561, startPoint y: 137, endPoint x: 501, endPoint y: 137, distance: 59.4
click at [507, 137] on div "# _ loomi_addon_1759337870560:hover a { text-decoration: none ; cursor: pointer…" at bounding box center [651, 242] width 288 height 322
click at [558, 204] on div "# _ loomi_addon_1759337870560:hover a { text-decoration: none ; cursor: pointer…" at bounding box center [651, 242] width 288 height 322
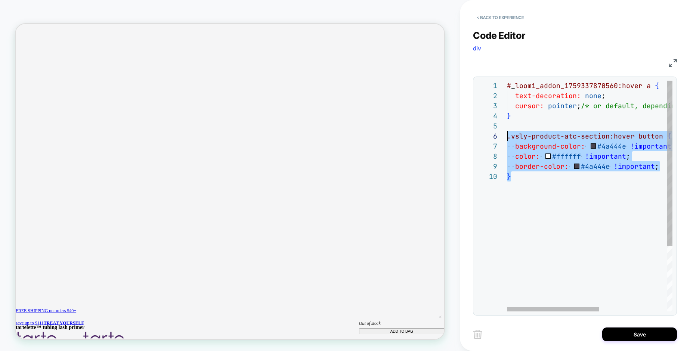
drag, startPoint x: 519, startPoint y: 178, endPoint x: 500, endPoint y: 138, distance: 44.4
click at [507, 138] on div "# _ loomi_addon_1759337870560:hover a { text-decoration: none ; cursor: pointer…" at bounding box center [651, 242] width 288 height 322
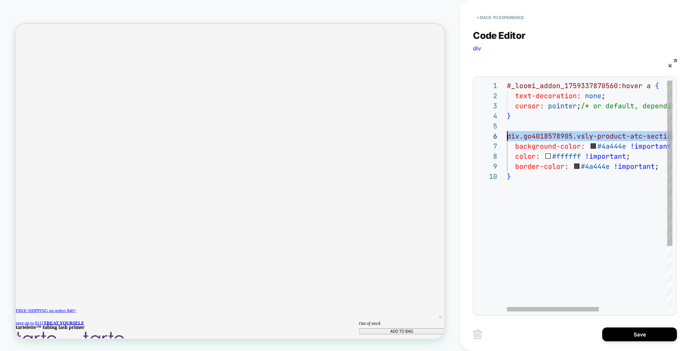
drag, startPoint x: 550, startPoint y: 136, endPoint x: 492, endPoint y: 138, distance: 57.9
click at [507, 138] on div "# _ loomi_addon_1759337870560:hover a { text-decoration: none ; cursor: pointer…" at bounding box center [651, 242] width 288 height 322
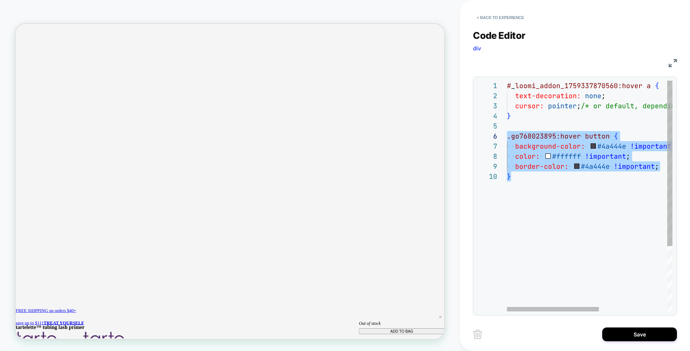
drag, startPoint x: 520, startPoint y: 178, endPoint x: 492, endPoint y: 136, distance: 50.7
click at [507, 136] on div "# _ loomi_addon_1759337870560:hover a { text-decoration: none ; cursor: pointer…" at bounding box center [651, 242] width 288 height 322
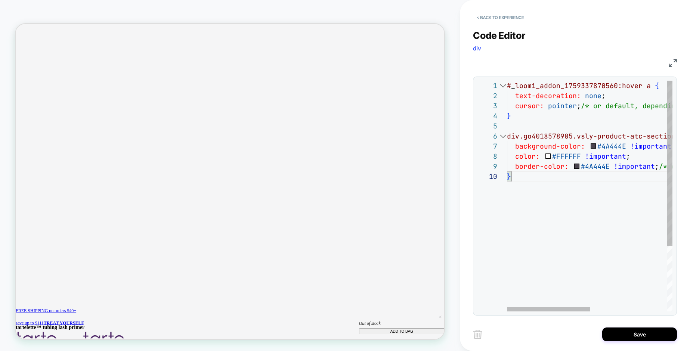
click at [552, 230] on div "# _ loomi_addon_1759337870560:hover a { text-decoration: none ; cursor: pointer…" at bounding box center [667, 242] width 320 height 322
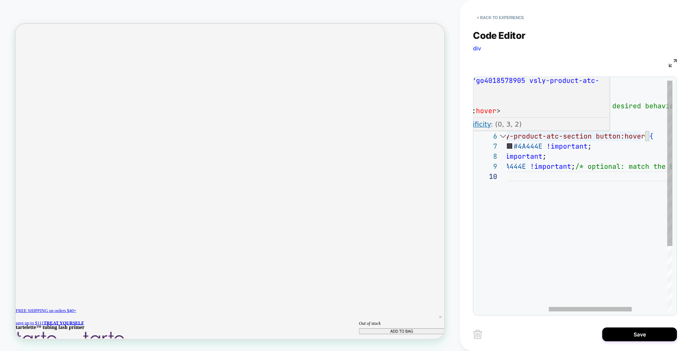
scroll to position [50, 166]
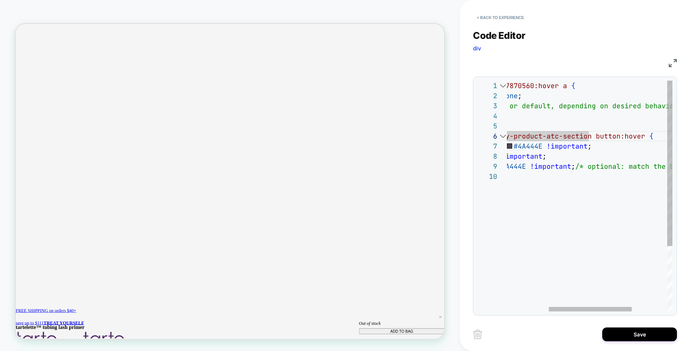
click at [588, 136] on div "# _ loomi_addon_1759337870560:hover a { text-decoration: none ; cursor: pointer…" at bounding box center [583, 242] width 320 height 322
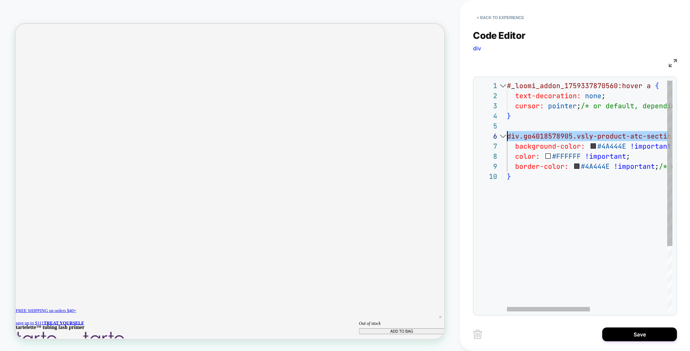
scroll to position [50, 0]
drag, startPoint x: 584, startPoint y: 136, endPoint x: 484, endPoint y: 140, distance: 99.5
click at [507, 140] on div "# _ loomi_addon_1759337870560:hover a { text-decoration: none ; cursor: pointer…" at bounding box center [667, 242] width 320 height 322
click at [538, 180] on div "# _ loomi_addon_1759337870560:hover a { text-decoration: none ; cursor: pointer…" at bounding box center [667, 242] width 320 height 322
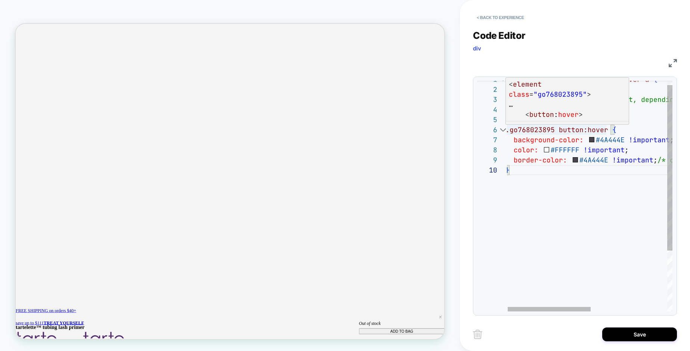
scroll to position [50, 4]
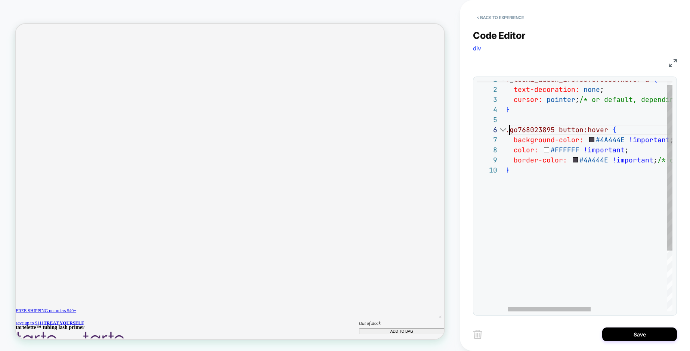
click at [508, 130] on div "text-decoration: none ; cursor: pointer ; /* or default, depending on desired b…" at bounding box center [666, 235] width 320 height 322
click at [507, 132] on div at bounding box center [503, 130] width 10 height 10
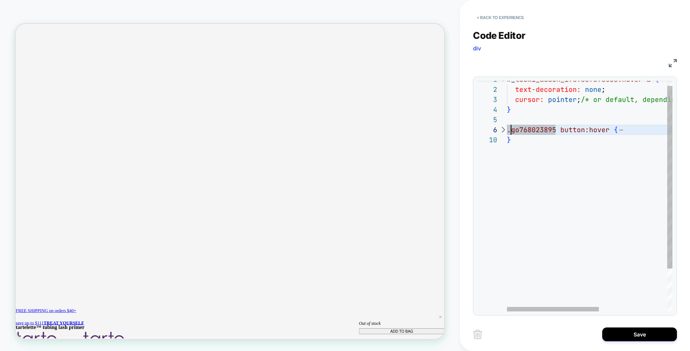
click at [507, 132] on span ".go768023895" at bounding box center [531, 130] width 49 height 9
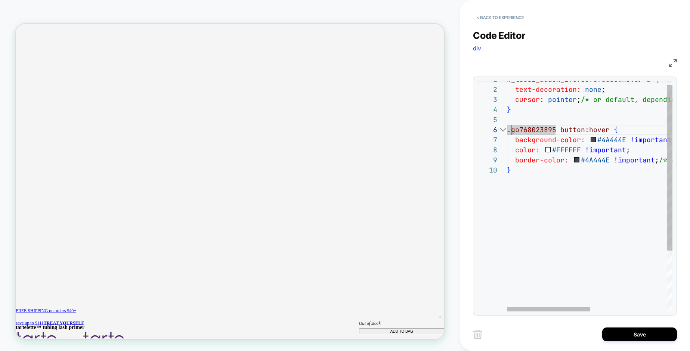
click at [507, 132] on span ".go768023895" at bounding box center [531, 130] width 49 height 9
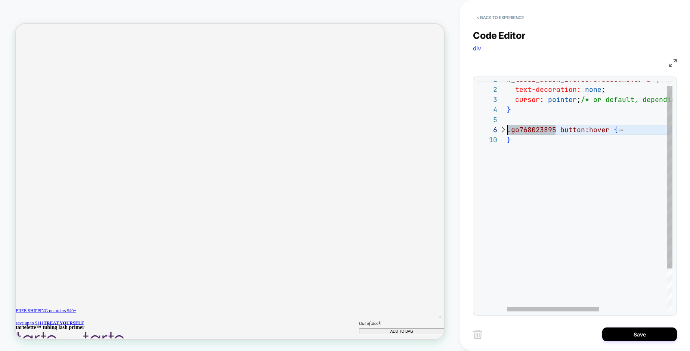
scroll to position [50, 0]
click at [508, 132] on div "# _ loomi_addon_1759337870560:hover a { text-decoration: none ; cursor: pointer…" at bounding box center [651, 219] width 288 height 291
click at [506, 132] on div at bounding box center [503, 130] width 10 height 10
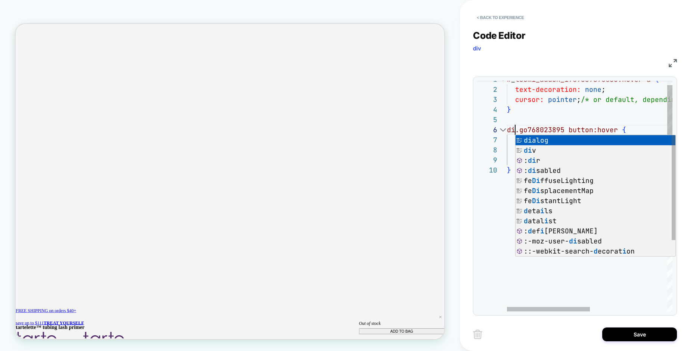
scroll to position [50, 12]
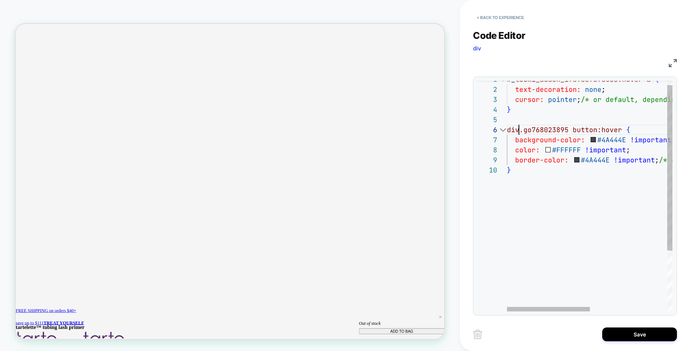
click at [541, 193] on div "# _ loomi_addon_1759337870560:hover a { text-decoration: none ; cursor: pointer…" at bounding box center [667, 235] width 320 height 322
click at [583, 128] on div "# _ loomi_addon_1759337870560:hover a { text-decoration: none ; cursor: pointer…" at bounding box center [667, 235] width 320 height 322
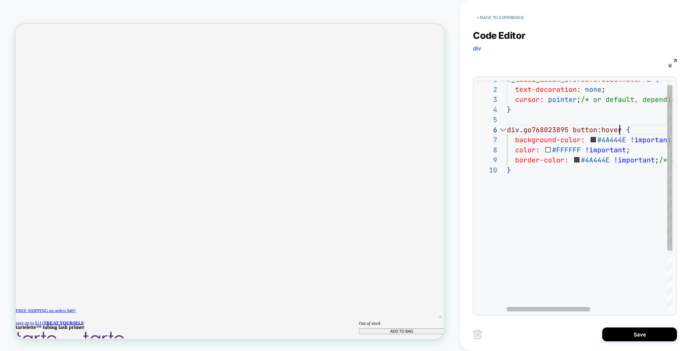
click at [619, 129] on div "# _ loomi_addon_1759337870560:hover a { text-decoration: none ; cursor: pointer…" at bounding box center [667, 235] width 320 height 322
drag, startPoint x: 519, startPoint y: 132, endPoint x: 508, endPoint y: 132, distance: 10.8
click at [508, 132] on div "# _ loomi_addon_1759337870560:hover a { text-decoration: none ; cursor: pointer…" at bounding box center [667, 237] width 320 height 322
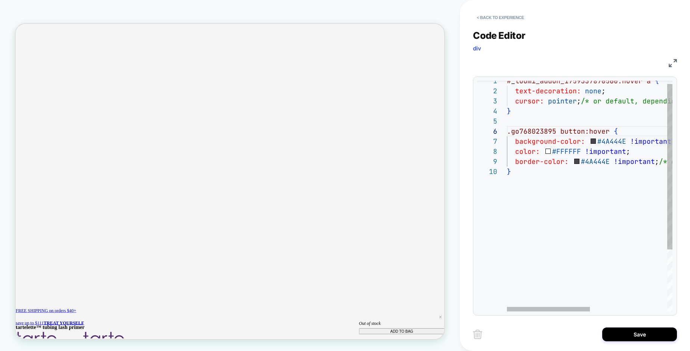
click at [534, 207] on div "# _ loomi_addon_1759337870560:hover a { text-decoration: none ; cursor: pointer…" at bounding box center [667, 237] width 320 height 322
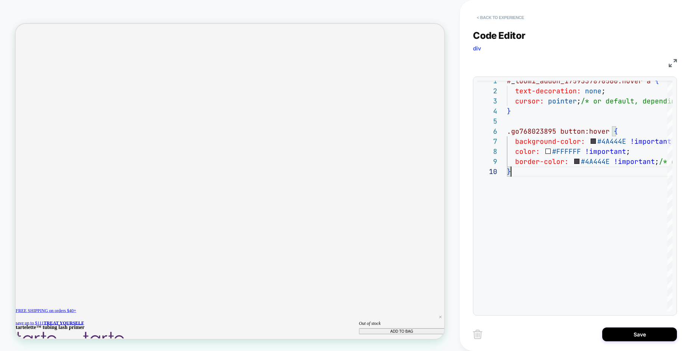
type textarea "**********"
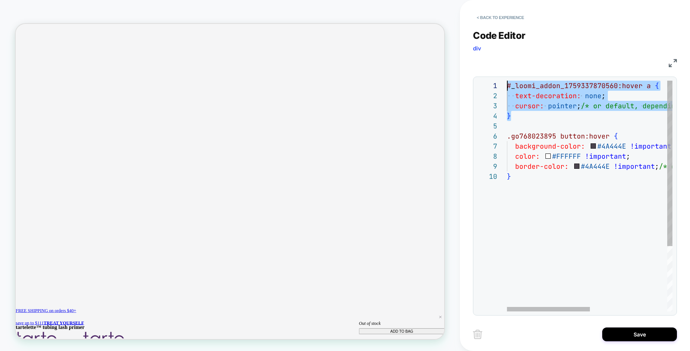
scroll to position [0, 0]
drag, startPoint x: 516, startPoint y: 117, endPoint x: 503, endPoint y: 87, distance: 32.3
click at [507, 87] on div "# _ loomi_addon_1759337870560:hover a { text-decoration: none ; cursor: pointer…" at bounding box center [667, 242] width 320 height 322
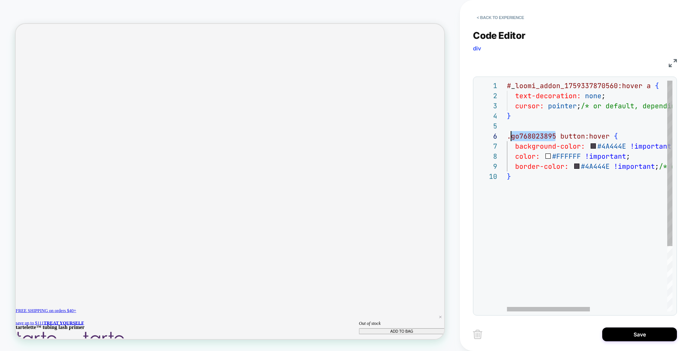
scroll to position [50, 0]
drag, startPoint x: 555, startPoint y: 136, endPoint x: 508, endPoint y: 136, distance: 46.7
click at [508, 136] on div "# _ loomi_addon_1759337870560:hover a { text-decoration: none ; cursor: pointer…" at bounding box center [667, 242] width 320 height 322
click at [545, 178] on div "# _ loomi_addon_1759337870560:hover a { text-decoration: none ; cursor: pointer…" at bounding box center [667, 242] width 320 height 322
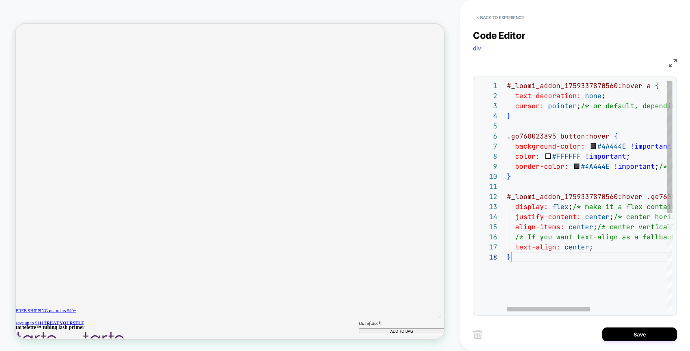
scroll to position [71, 4]
click at [630, 198] on div "# _ loomi_addon_1759337870560:hover a { text-decoration: none ; cursor: pointer…" at bounding box center [667, 282] width 320 height 402
click at [600, 266] on div "# _ loomi_addon_1759337870560:hover a { text-decoration: none ; cursor: pointer…" at bounding box center [667, 282] width 320 height 402
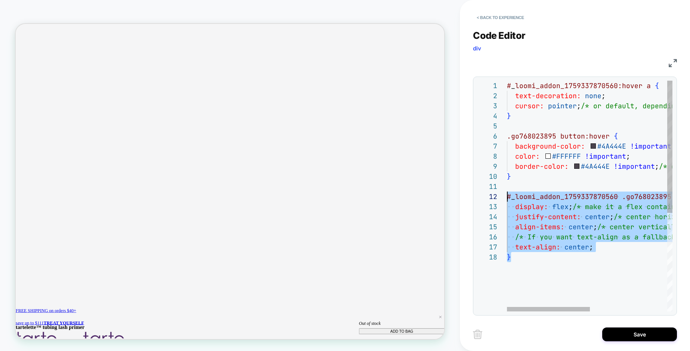
scroll to position [10, 0]
drag, startPoint x: 523, startPoint y: 261, endPoint x: 500, endPoint y: 198, distance: 66.6
click at [507, 198] on div "# _ loomi_addon_1759337870560:hover a { text-decoration: none ; cursor: pointer…" at bounding box center [667, 282] width 320 height 402
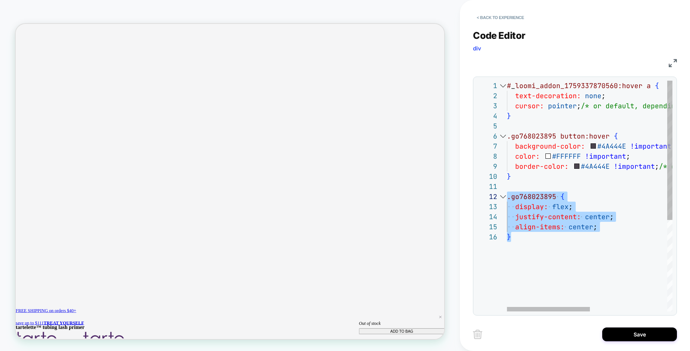
drag, startPoint x: 507, startPoint y: 228, endPoint x: 501, endPoint y: 195, distance: 32.7
click at [507, 195] on div "# _ loomi_addon_1759337870560:hover a { text-decoration: none ; cursor: pointer…" at bounding box center [667, 272] width 320 height 382
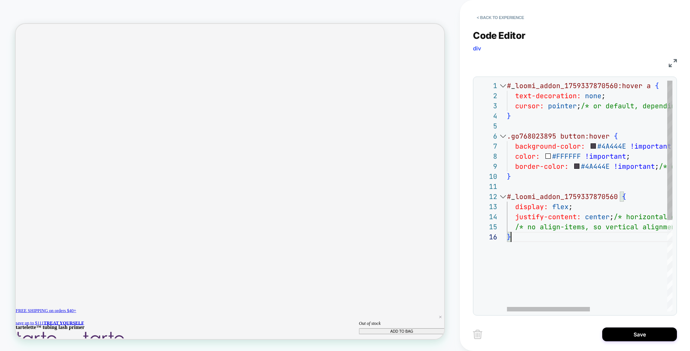
scroll to position [50, 4]
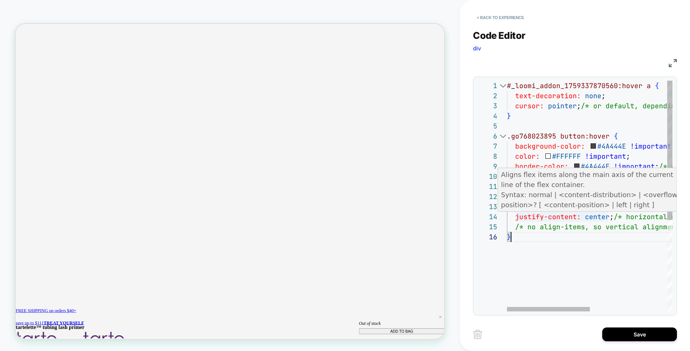
click at [608, 217] on div "# _ loomi_addon_1759337870560:hover a { text-decoration: none ; cursor: pointer…" at bounding box center [667, 272] width 320 height 382
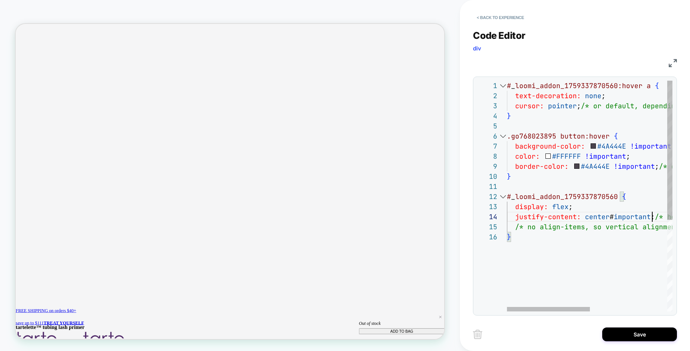
scroll to position [30, 149]
click at [602, 248] on div "# _ loomi_addon_1759337870560:hover a { text-decoration: none ; cursor: pointer…" at bounding box center [667, 272] width 320 height 382
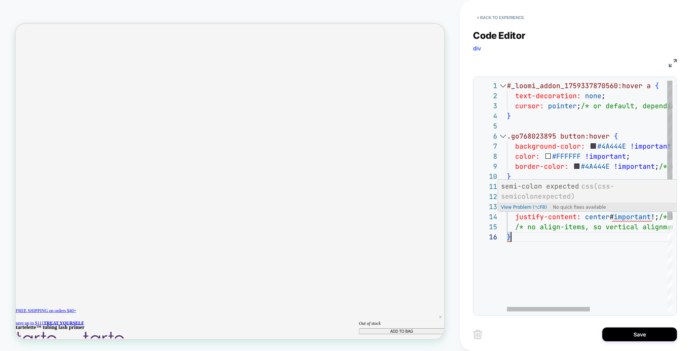
click at [630, 217] on div "# _ loomi_addon_1759337870560:hover a { text-decoration: none ; cursor: pointer…" at bounding box center [667, 272] width 320 height 382
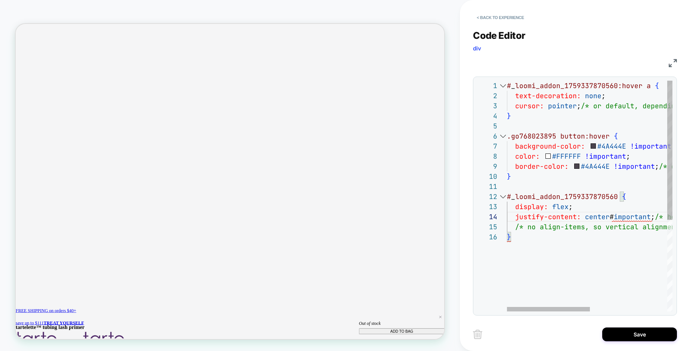
click at [616, 218] on div "# _ loomi_addon_1759337870560:hover a { text-decoration: none ; cursor: pointer…" at bounding box center [667, 272] width 320 height 382
click at [610, 254] on div "# _ loomi_addon_1759337870560:hover a { text-decoration: none ; cursor: pointer…" at bounding box center [667, 272] width 320 height 382
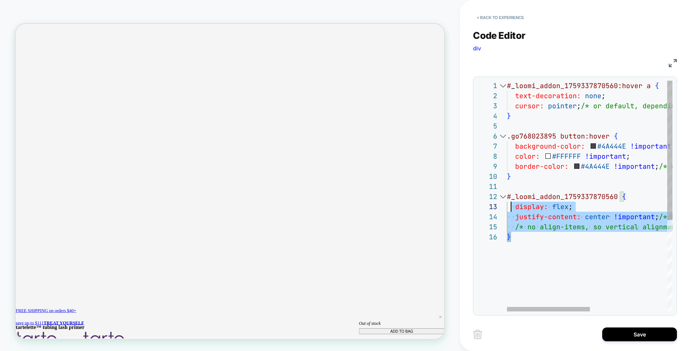
scroll to position [10, 0]
drag, startPoint x: 520, startPoint y: 238, endPoint x: 505, endPoint y: 195, distance: 45.1
click at [507, 195] on div "# _ loomi_addon_1759337870560:hover a { text-decoration: none ; cursor: pointer…" at bounding box center [667, 272] width 320 height 382
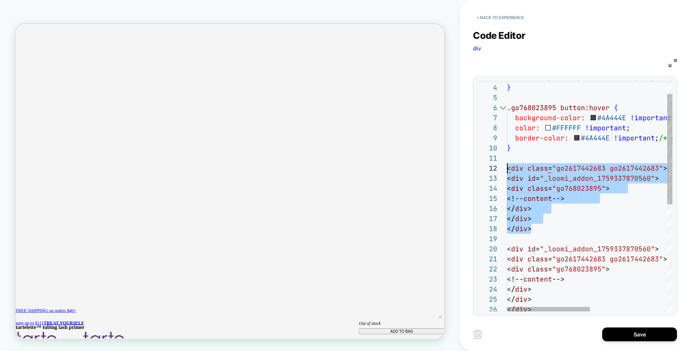
drag, startPoint x: 536, startPoint y: 232, endPoint x: 494, endPoint y: 168, distance: 76.6
click at [507, 168] on div ".go768023895 button:hover { background-color: #4A444E !important ; color: #FFFF…" at bounding box center [667, 293] width 320 height 483
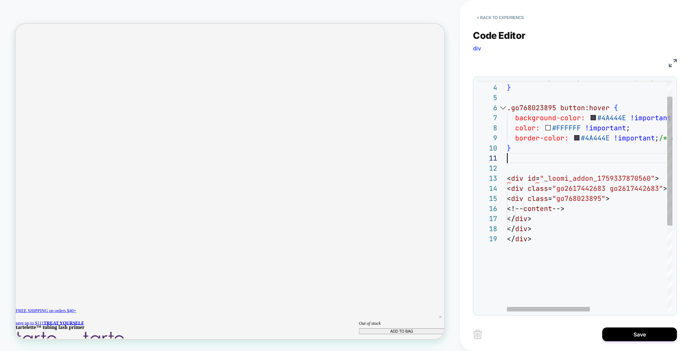
scroll to position [0, 0]
click at [582, 212] on div ".go768023895 button:hover { background-color: #4A444E !important ; color: #FFFF…" at bounding box center [667, 258] width 320 height 412
drag, startPoint x: 569, startPoint y: 205, endPoint x: 578, endPoint y: 207, distance: 8.4
click at [552, 205] on span "content" at bounding box center [537, 208] width 29 height 9
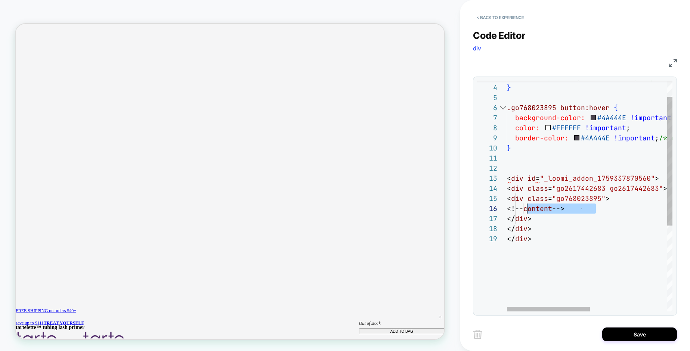
scroll to position [50, 24]
drag, startPoint x: 599, startPoint y: 208, endPoint x: 530, endPoint y: 211, distance: 68.8
click at [530, 211] on div ".go768023895 button:hover { background-color: #4A444E !important ; color: #FFFF…" at bounding box center [667, 258] width 320 height 412
click at [608, 234] on div ".go768023895 button:hover { background-color: #4A444E !important ; color: #FFFF…" at bounding box center [667, 263] width 320 height 423
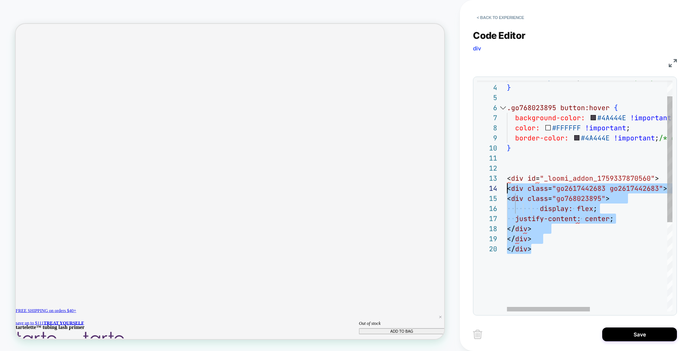
scroll to position [20, 0]
drag, startPoint x: 537, startPoint y: 250, endPoint x: 501, endPoint y: 182, distance: 77.5
click at [507, 182] on div ".go768023895 button:hover { background-color: #4A444E !important ; color: #FFFF…" at bounding box center [667, 263] width 320 height 423
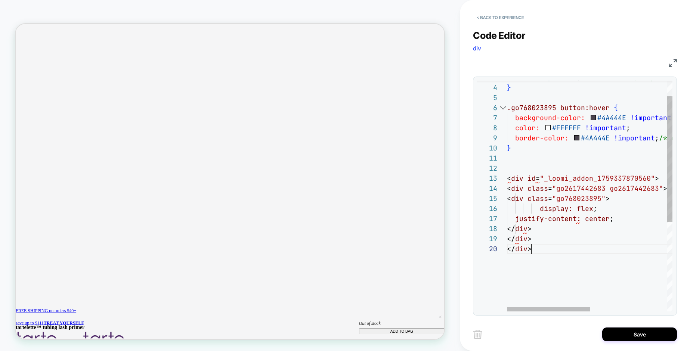
click at [542, 246] on div ".go768023895 button:hover { background-color: #4A444E !important ; color: #FFFF…" at bounding box center [667, 263] width 320 height 423
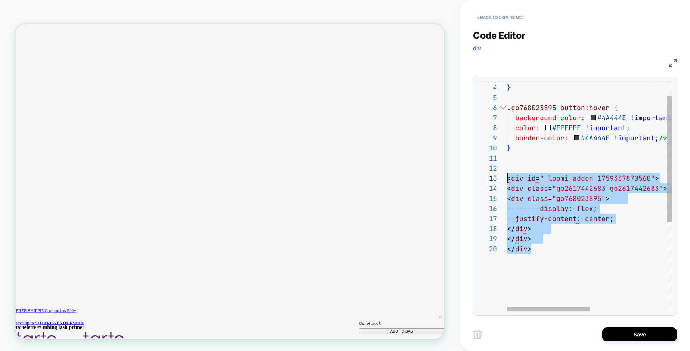
drag, startPoint x: 541, startPoint y: 249, endPoint x: 505, endPoint y: 181, distance: 77.4
click at [507, 181] on div ".go768023895 button:hover { background-color: #4A444E !important ; color: #FFFF…" at bounding box center [667, 263] width 320 height 423
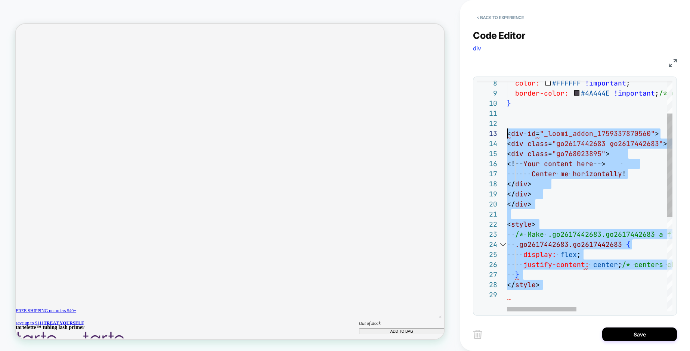
drag, startPoint x: 517, startPoint y: 294, endPoint x: 502, endPoint y: 132, distance: 162.1
click at [507, 132] on div "color: #FFFFFF !important ; border-color: #4A444E !important ; /* optional: mat…" at bounding box center [697, 263] width 380 height 513
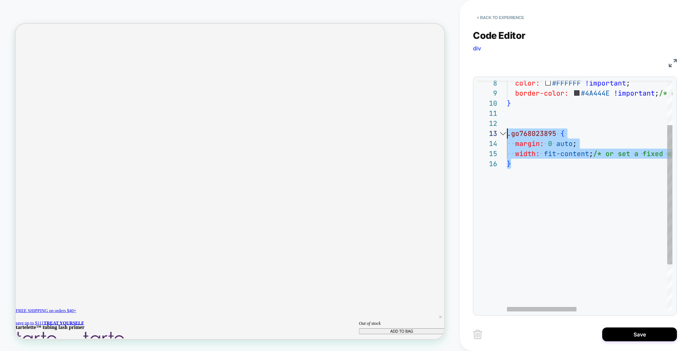
drag, startPoint x: 522, startPoint y: 167, endPoint x: 495, endPoint y: 134, distance: 43.3
click at [495, 134] on div "**********" at bounding box center [574, 196] width 195 height 231
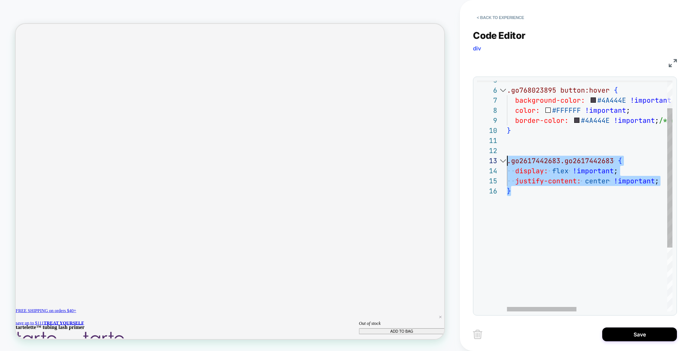
drag, startPoint x: 521, startPoint y: 194, endPoint x: 507, endPoint y: 162, distance: 34.8
click at [507, 162] on div "color: #FFFFFF !important ; border-color: #4A444E !important ; /* optional: mat…" at bounding box center [697, 226] width 380 height 382
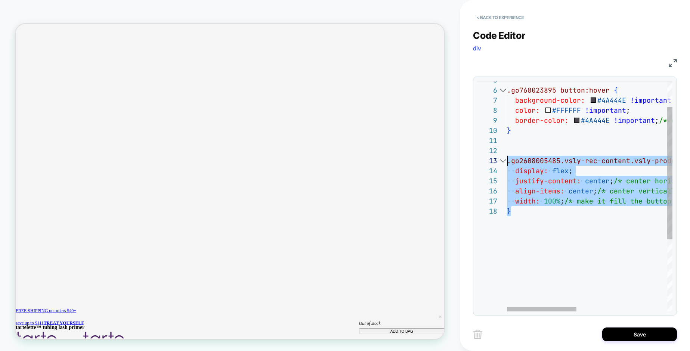
drag, startPoint x: 515, startPoint y: 213, endPoint x: 503, endPoint y: 164, distance: 50.4
click at [504, 164] on div "**********" at bounding box center [574, 196] width 195 height 231
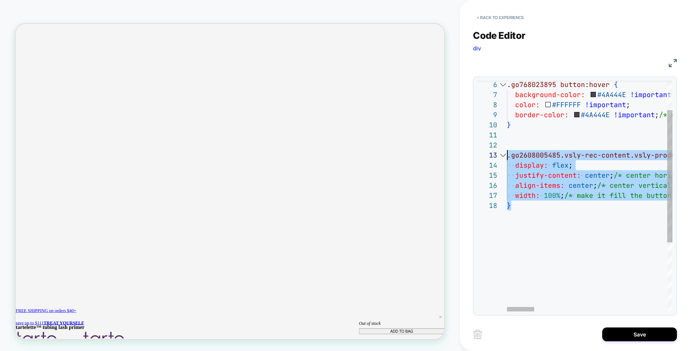
type textarea "**********"
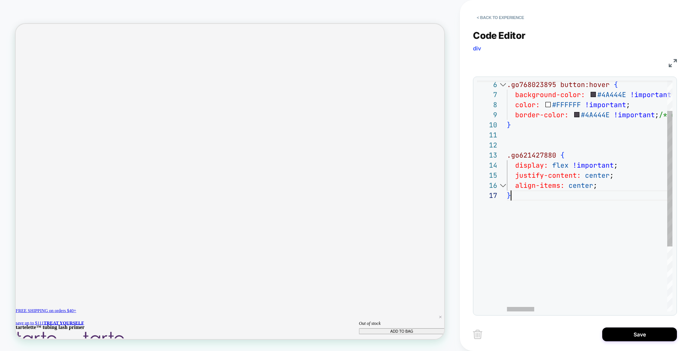
scroll to position [61, 4]
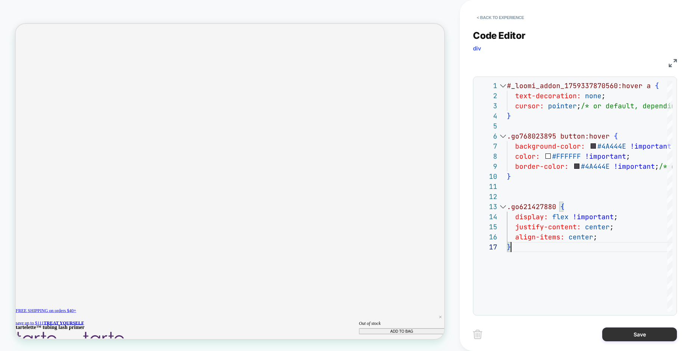
click at [630, 333] on button "Save" at bounding box center [639, 335] width 75 height 14
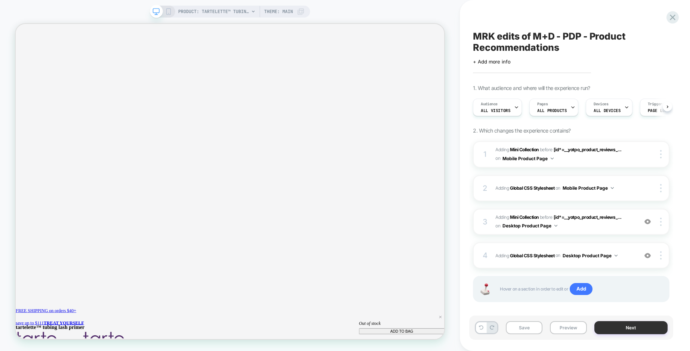
scroll to position [0, 0]
click at [566, 329] on button "Preview" at bounding box center [568, 327] width 37 height 13
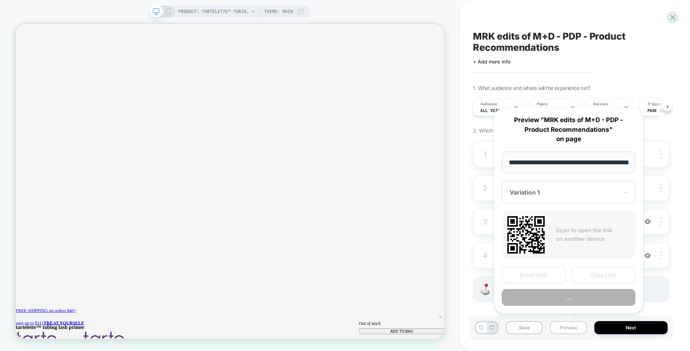
scroll to position [0, 133]
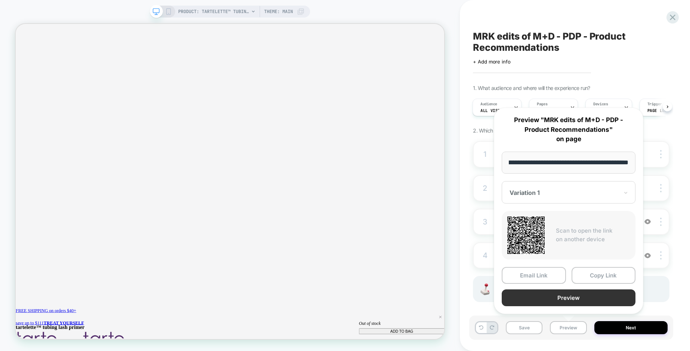
click at [559, 302] on button "Preview" at bounding box center [569, 298] width 134 height 17
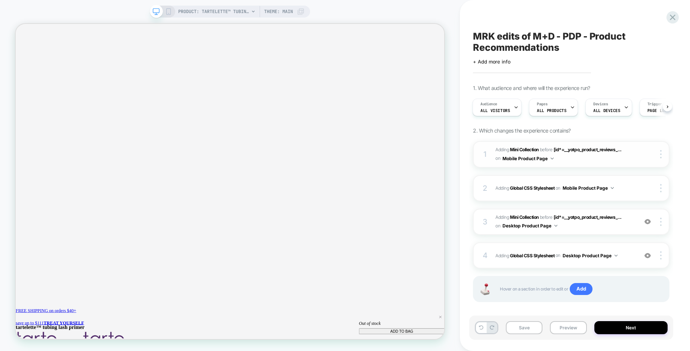
click at [494, 152] on div "1 #_loomi_addon_1755679770595_dup1759337524 Adding Mini Collection BEFORE [id*=…" at bounding box center [571, 154] width 197 height 27
click at [527, 150] on b "Mini Collection" at bounding box center [524, 150] width 29 height 6
click at [527, 149] on b "Mini Collection" at bounding box center [524, 150] width 29 height 6
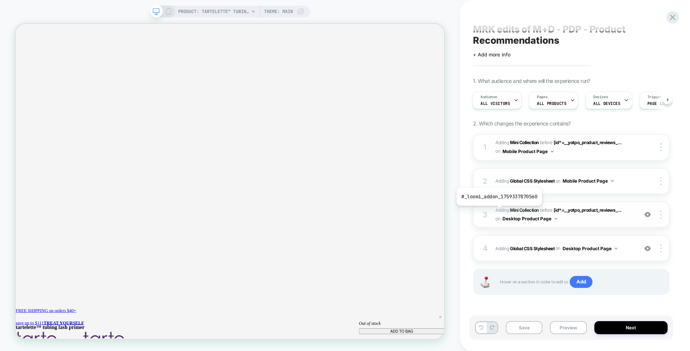
click at [498, 211] on span "Adding Mini Collection" at bounding box center [516, 210] width 43 height 6
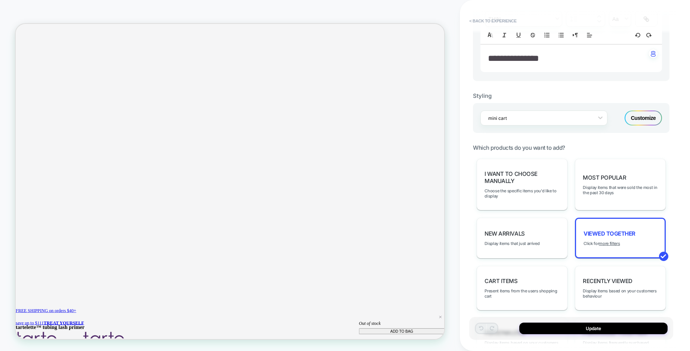
scroll to position [272, 0]
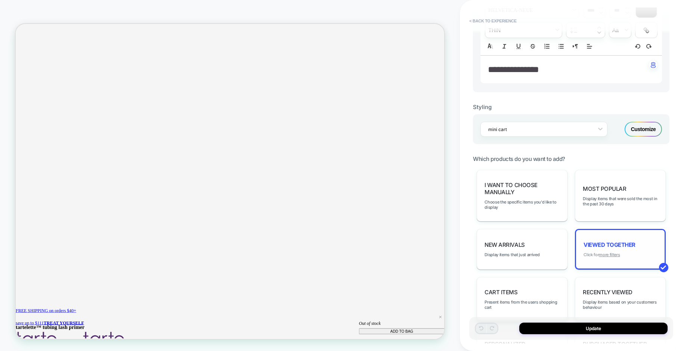
click at [614, 255] on u "more filters" at bounding box center [609, 254] width 21 height 5
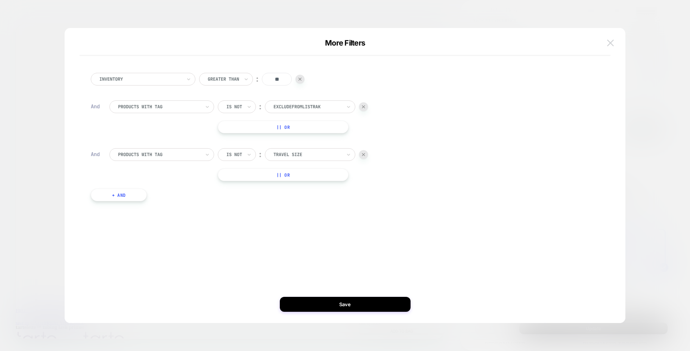
click at [606, 44] on button at bounding box center [610, 42] width 11 height 11
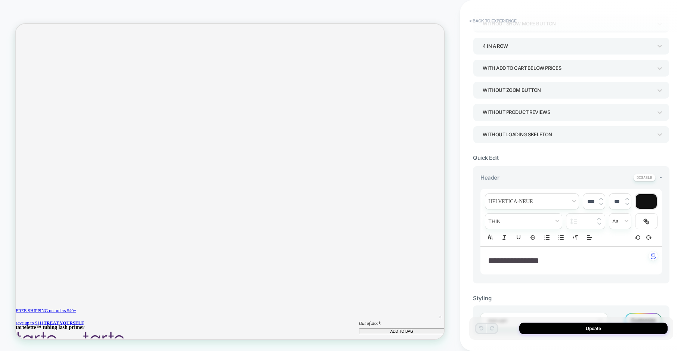
scroll to position [0, 0]
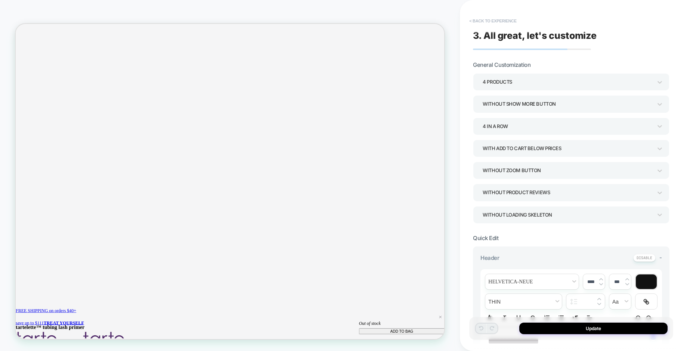
click at [489, 18] on button "< Back to experience" at bounding box center [493, 21] width 55 height 12
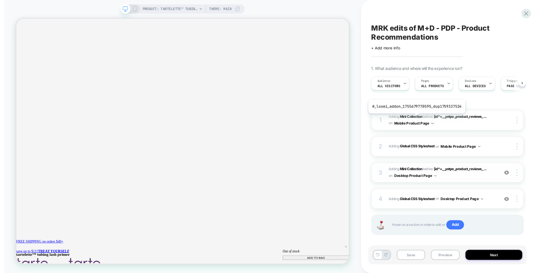
scroll to position [0, 0]
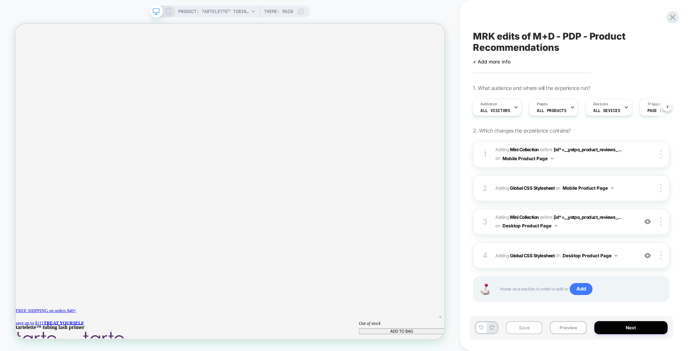
click at [522, 328] on button "Save" at bounding box center [524, 327] width 37 height 13
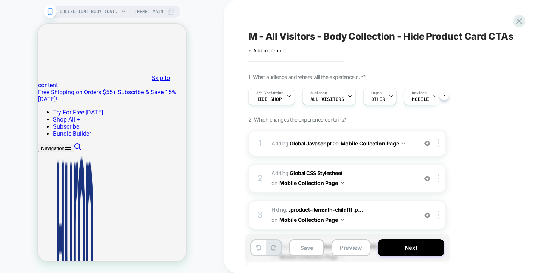
scroll to position [0, 0]
